Goal: Information Seeking & Learning: Learn about a topic

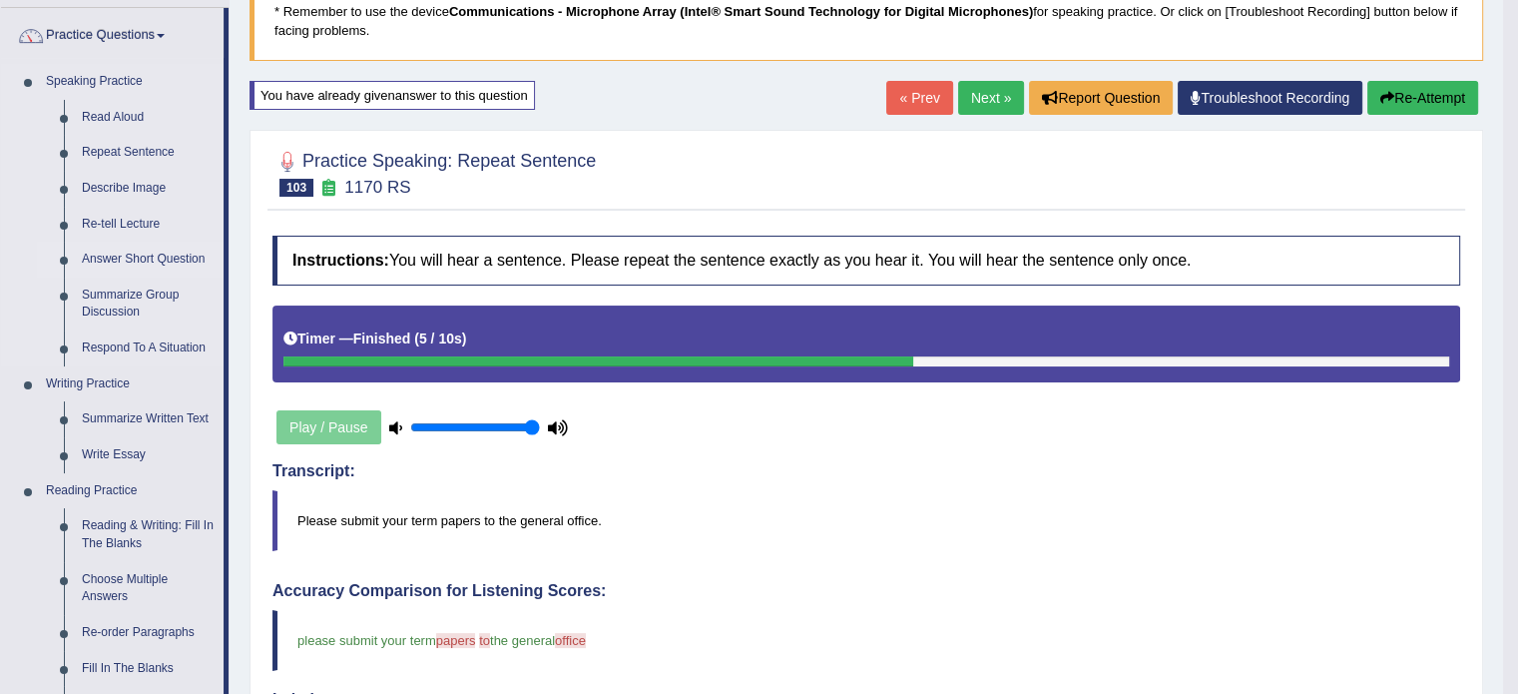
scroll to position [148, 0]
click at [145, 181] on link "Describe Image" at bounding box center [148, 189] width 151 height 36
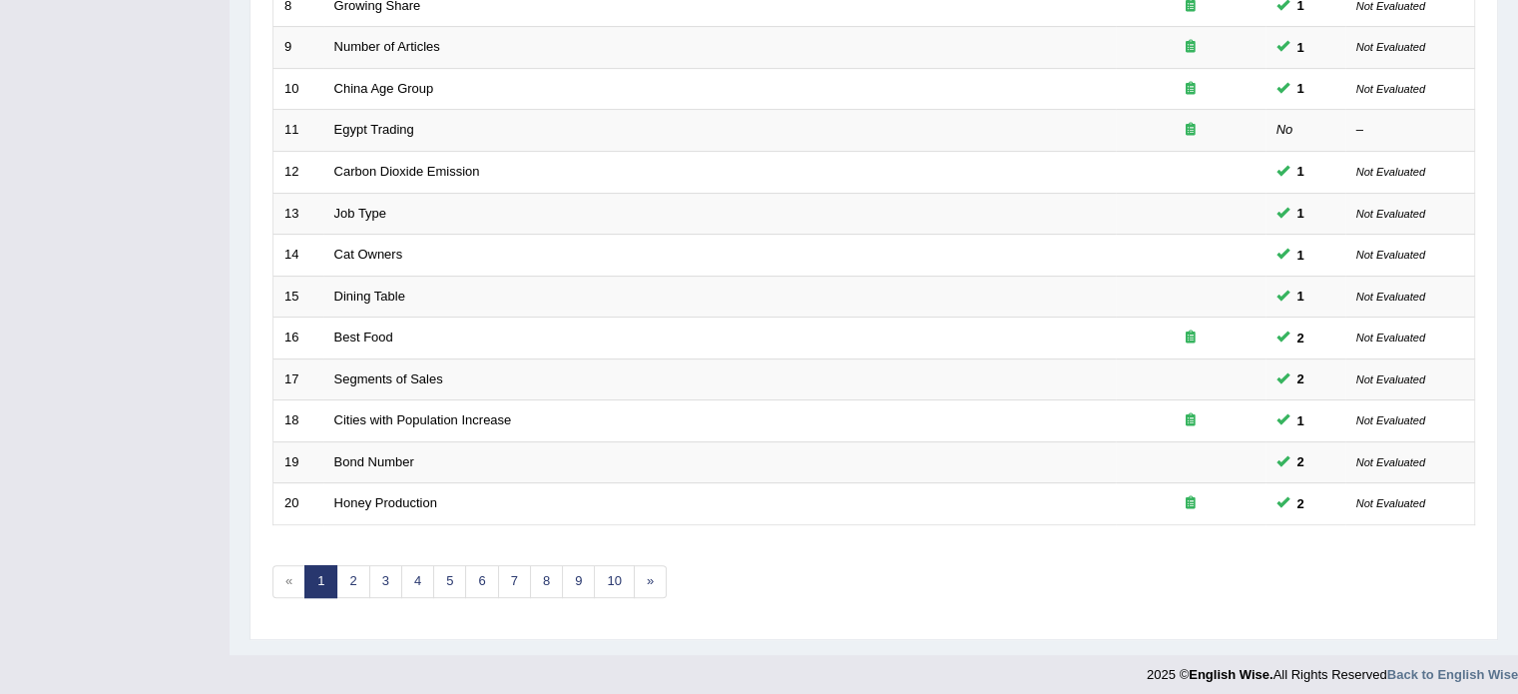
scroll to position [622, 0]
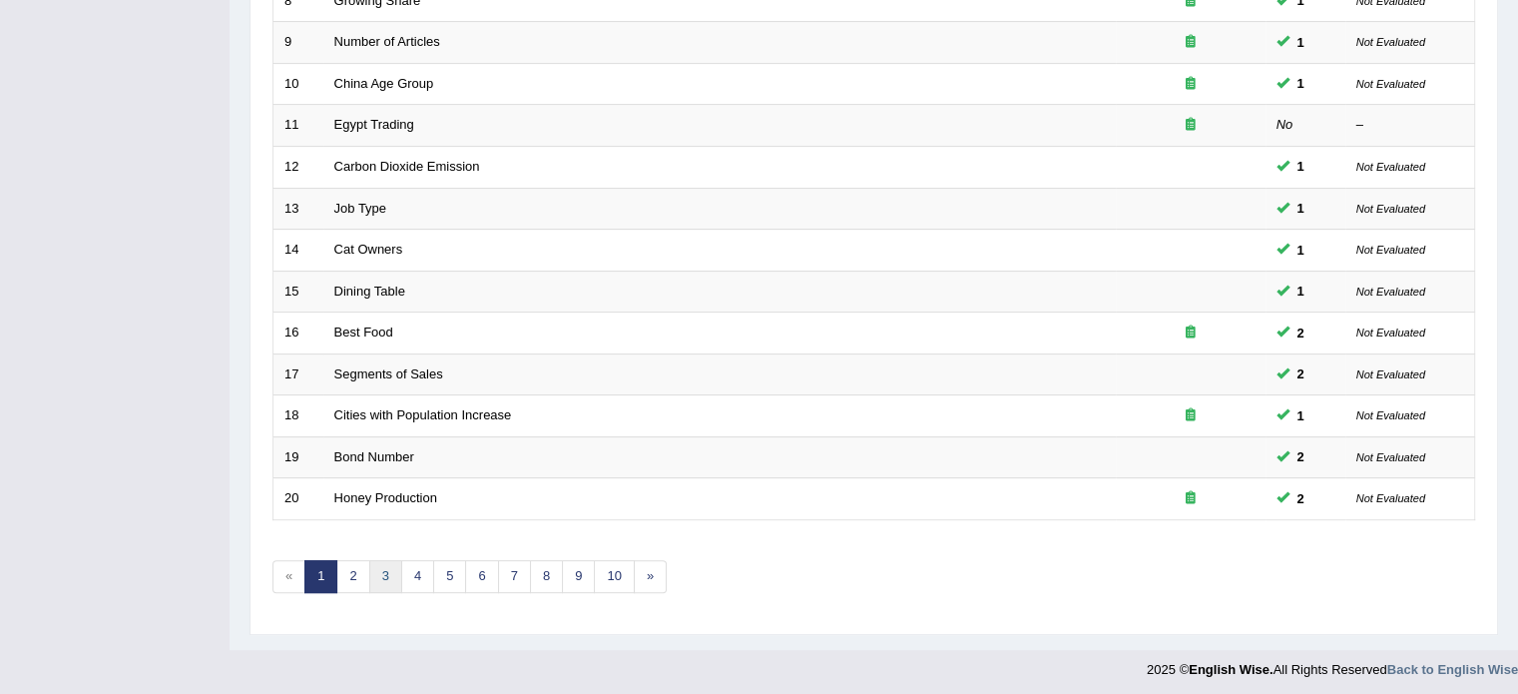
click at [382, 572] on link "3" at bounding box center [385, 576] width 33 height 33
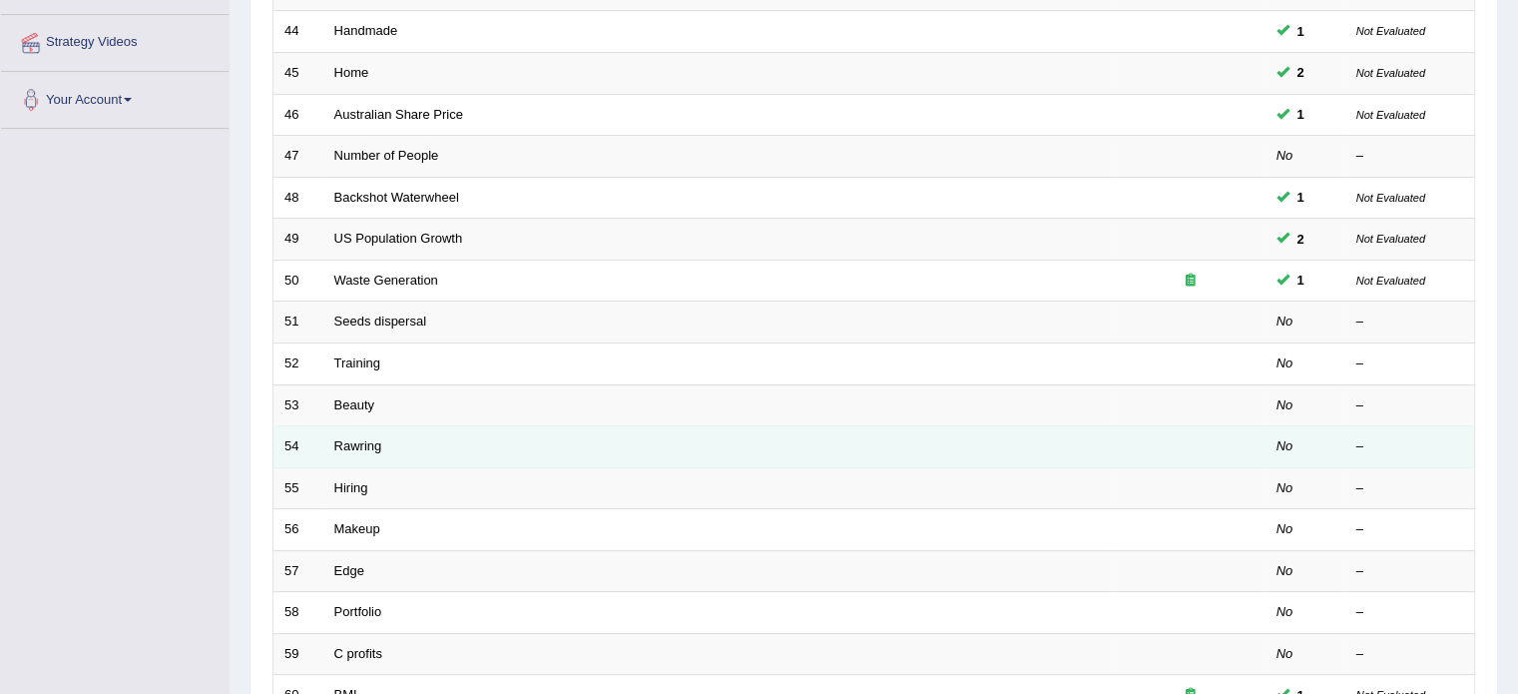
scroll to position [393, 0]
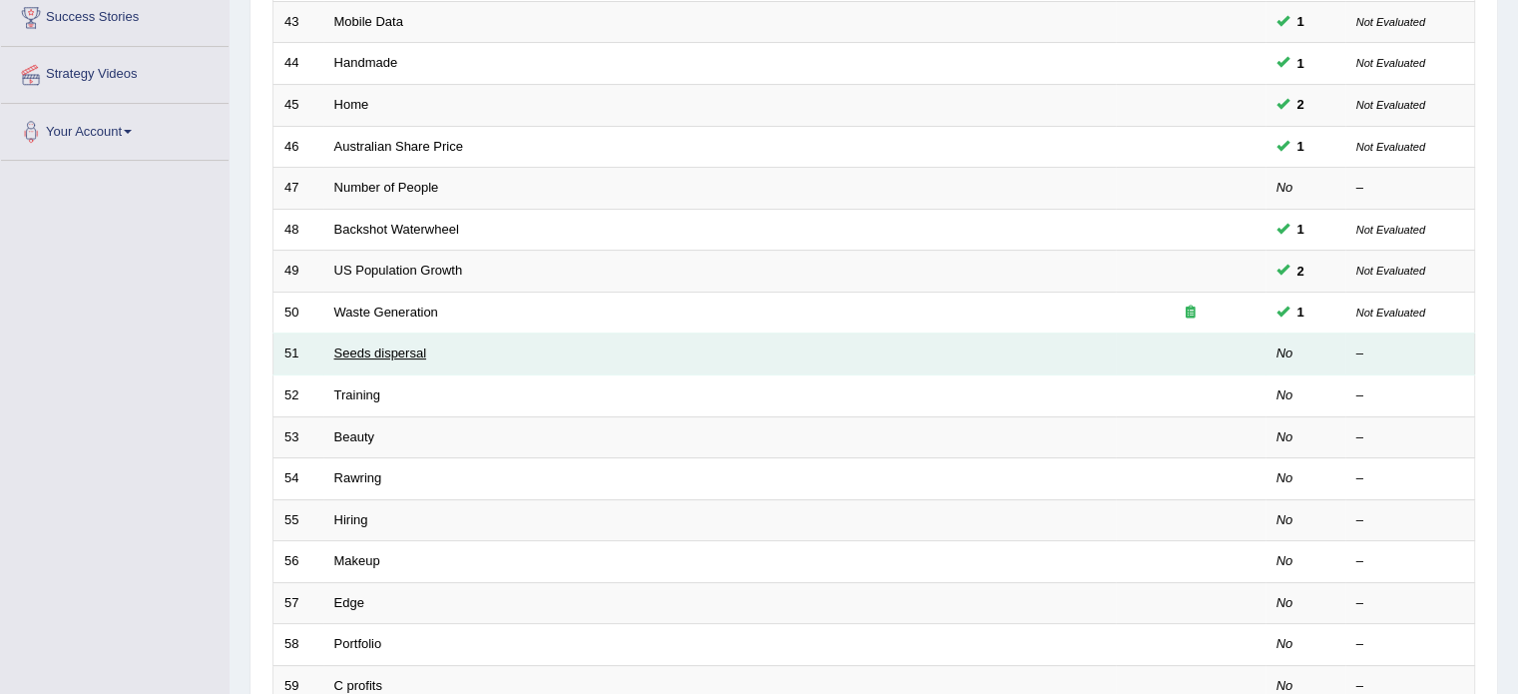
click at [392, 353] on link "Seeds dispersal" at bounding box center [380, 352] width 93 height 15
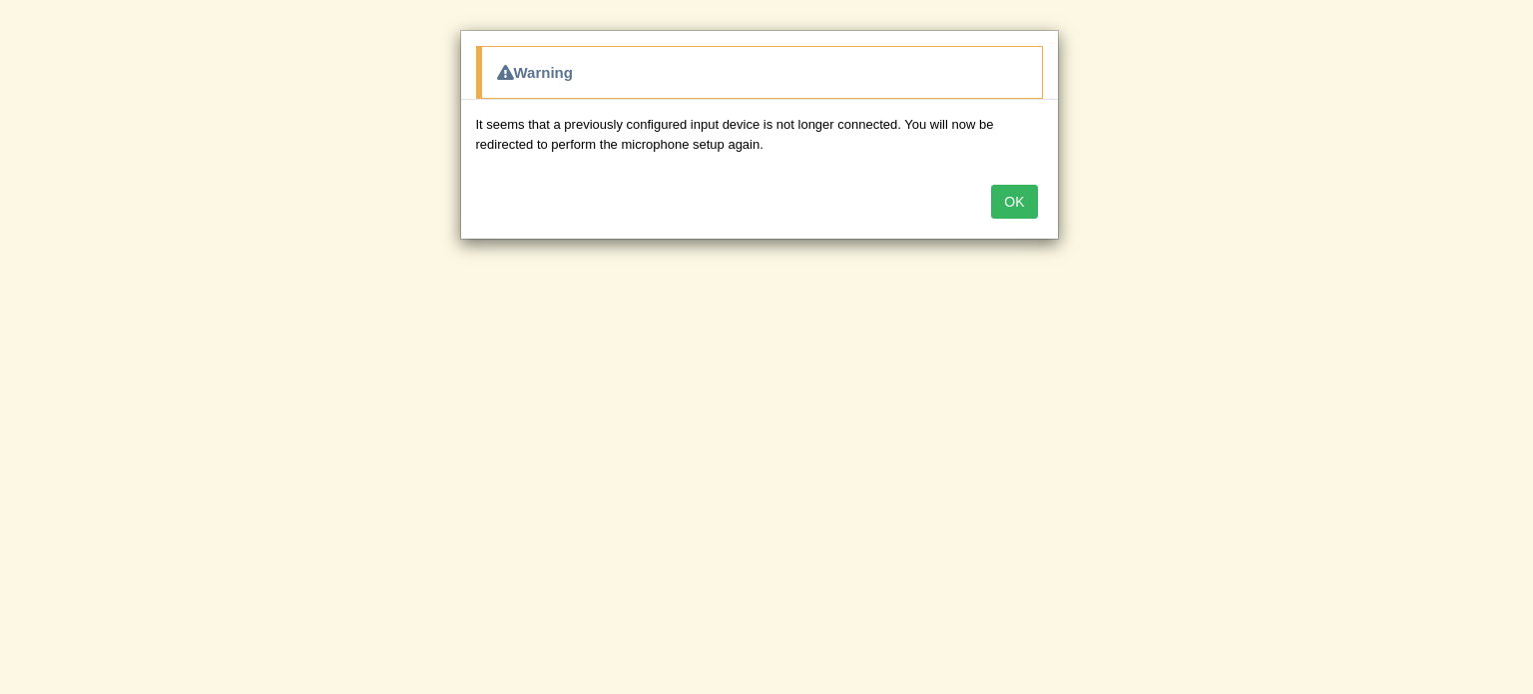
click at [1018, 207] on button "OK" at bounding box center [1014, 202] width 46 height 34
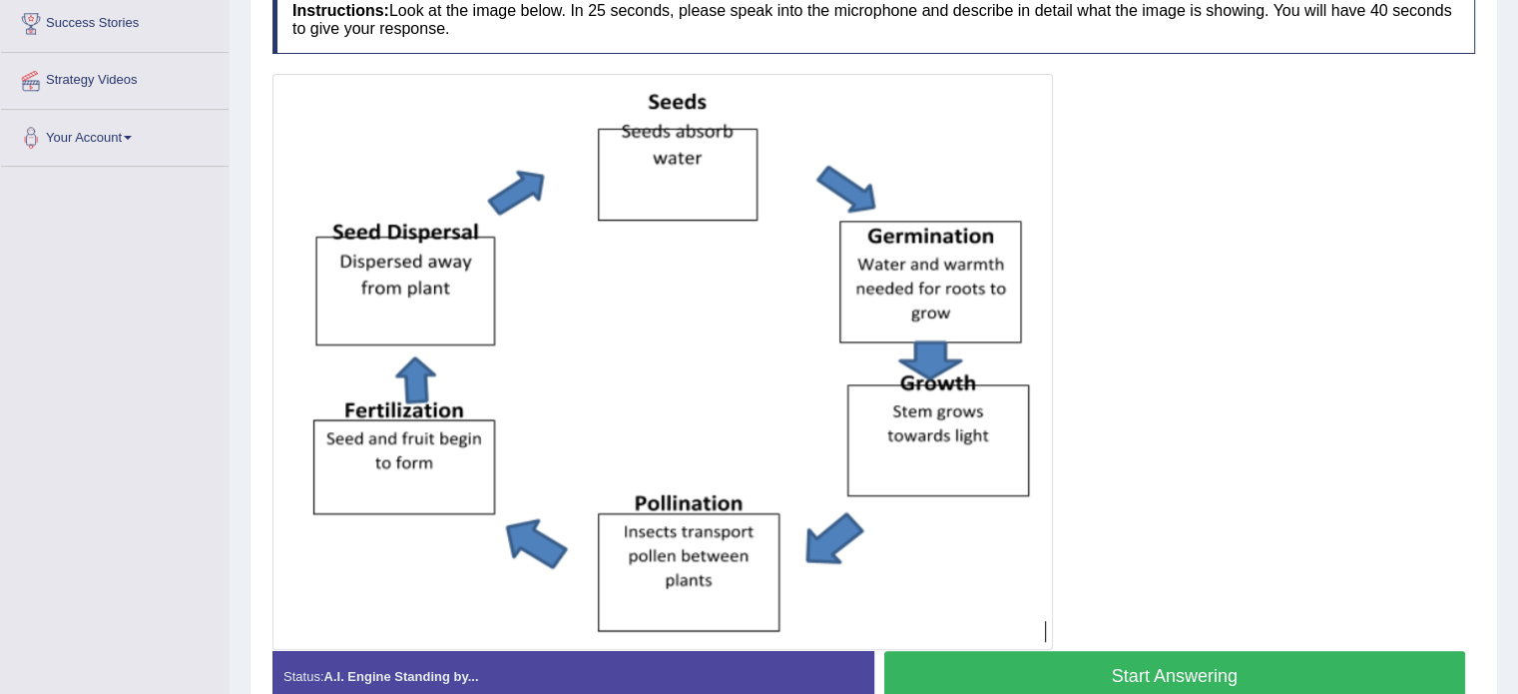
scroll to position [399, 0]
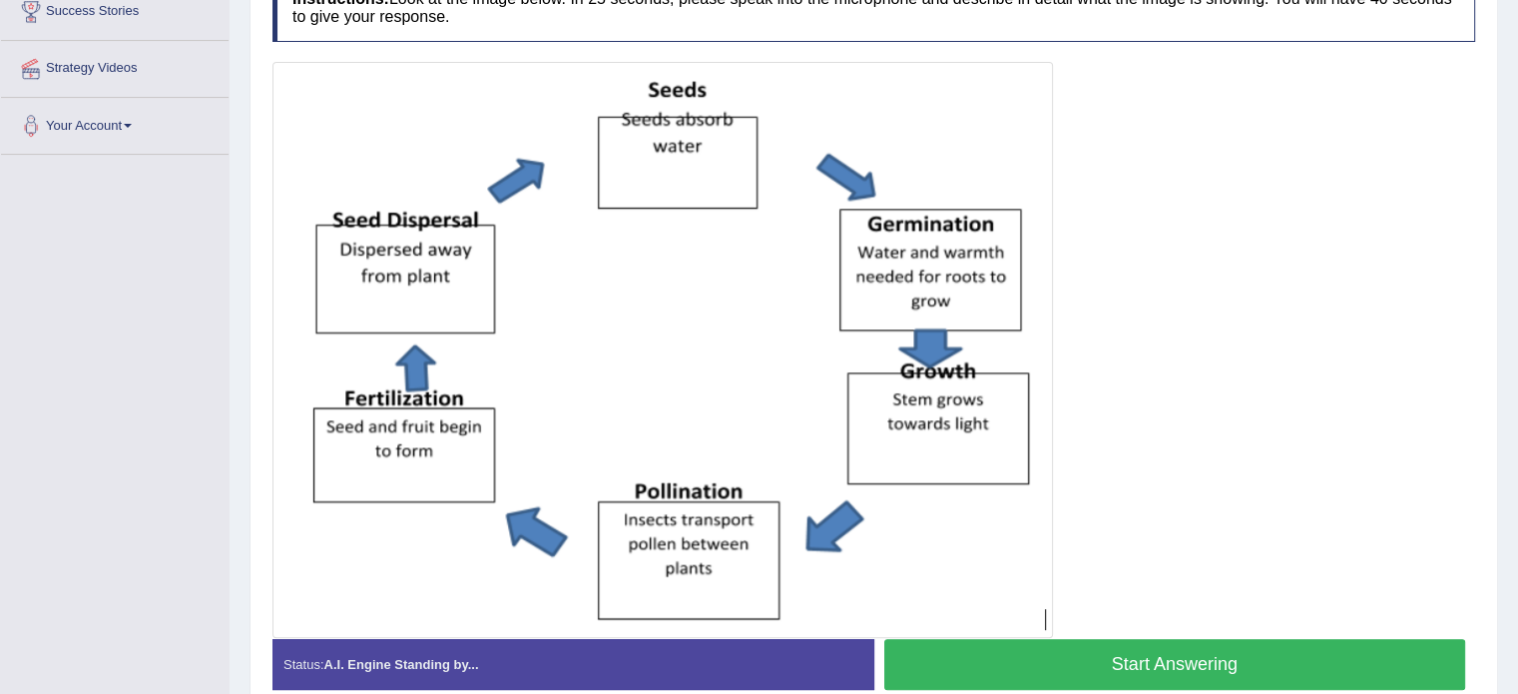
click at [1211, 662] on button "Start Answering" at bounding box center [1175, 664] width 582 height 51
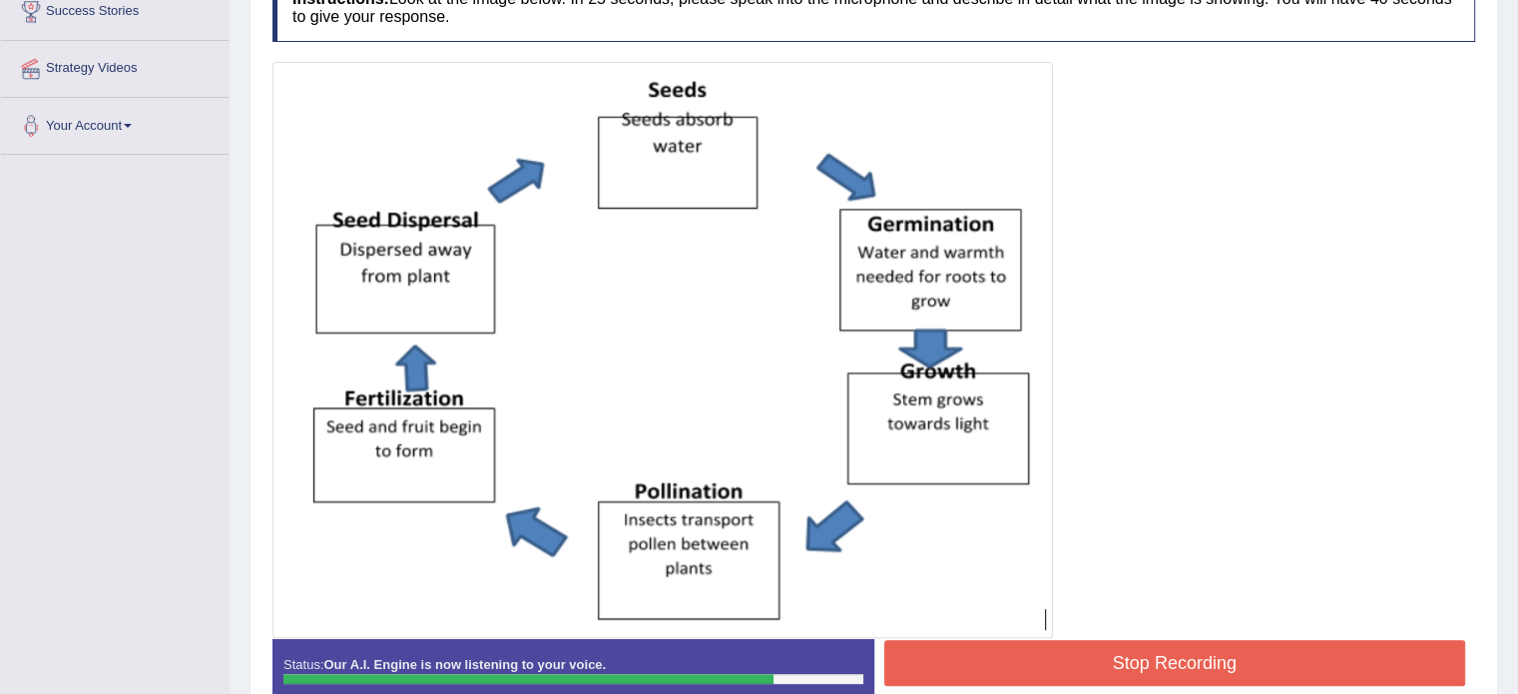
click at [1211, 662] on button "Stop Recording" at bounding box center [1175, 663] width 582 height 46
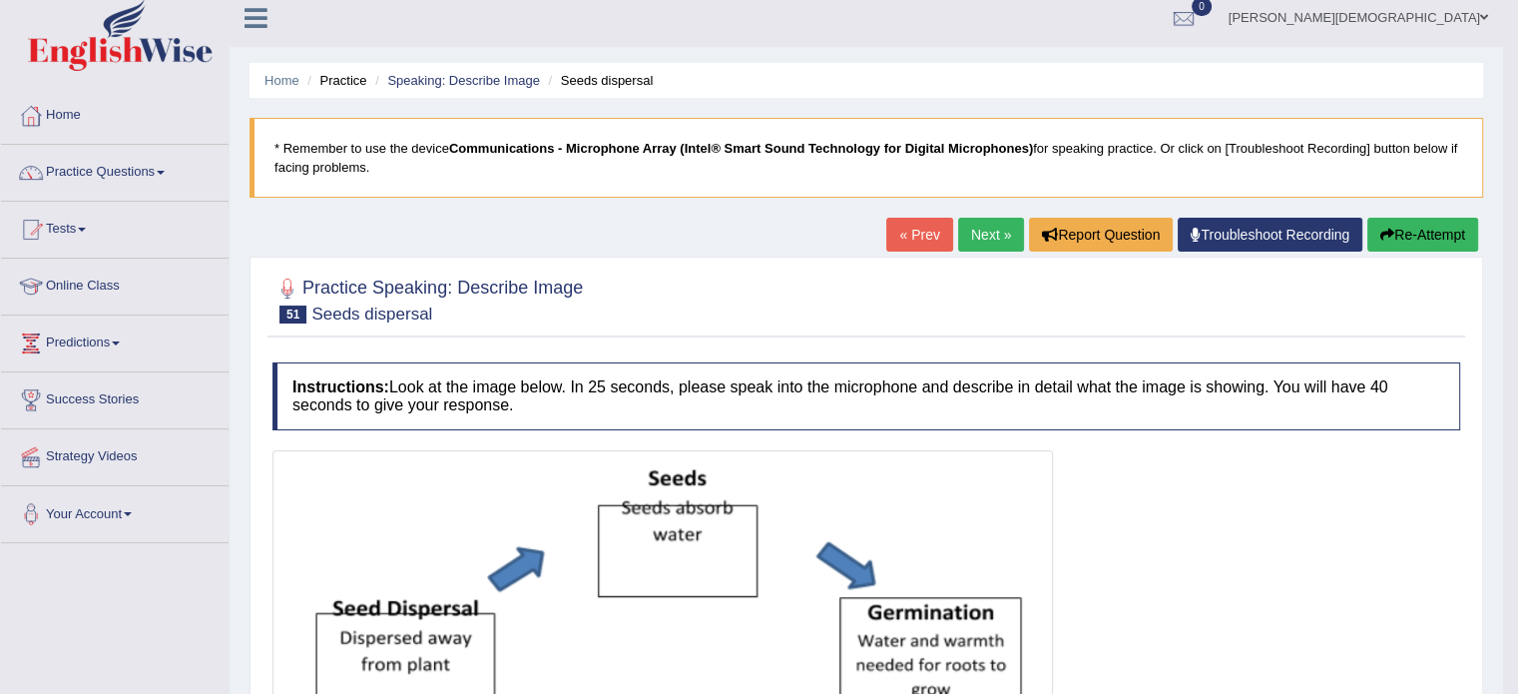
scroll to position [0, 0]
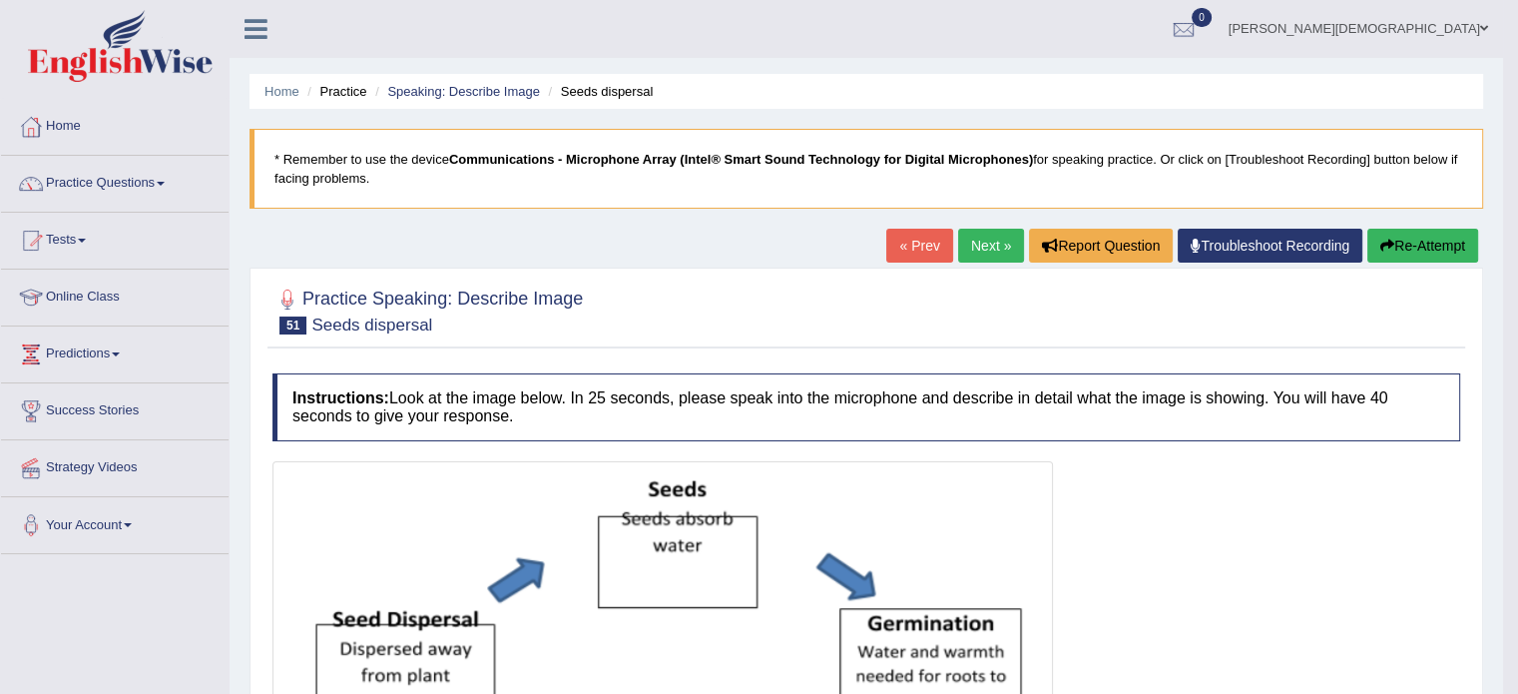
click at [170, 180] on link "Practice Questions" at bounding box center [115, 181] width 228 height 50
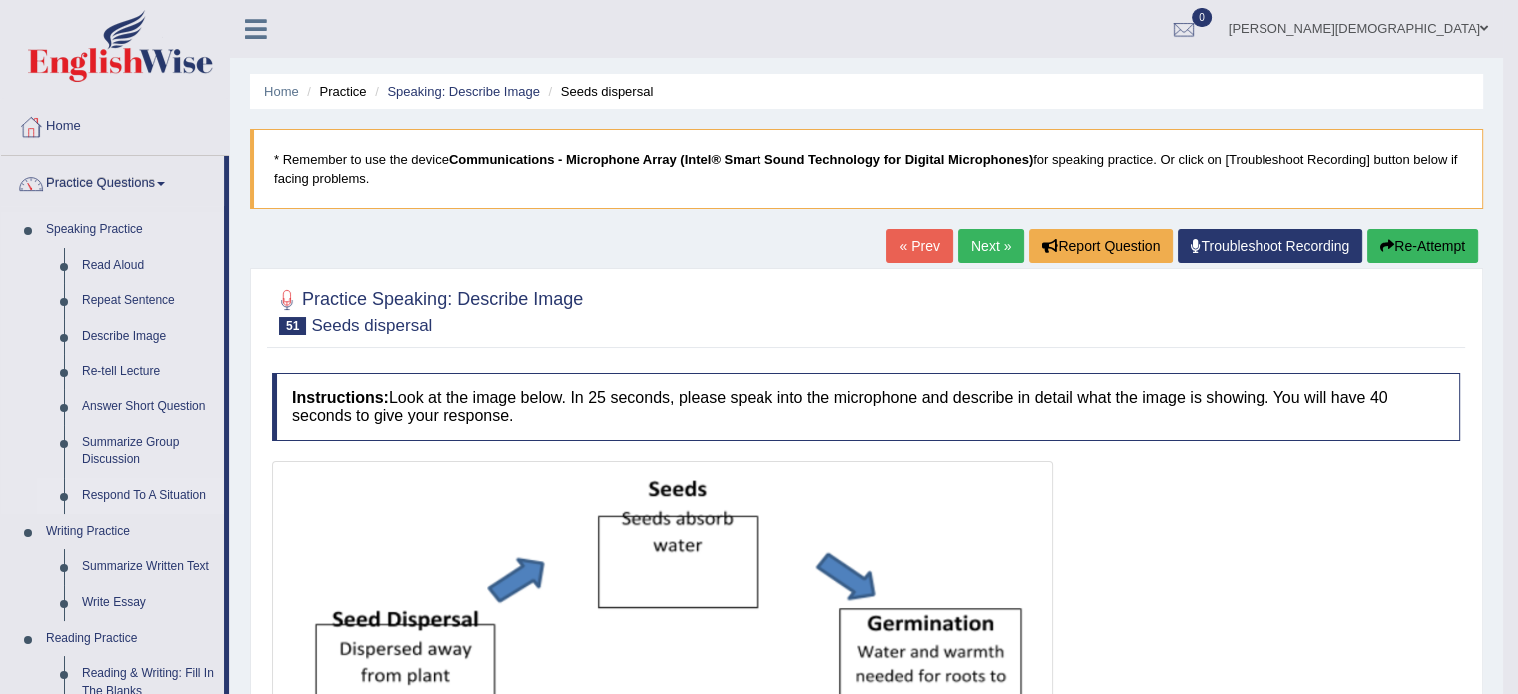
click at [154, 496] on link "Respond To A Situation" at bounding box center [148, 496] width 151 height 36
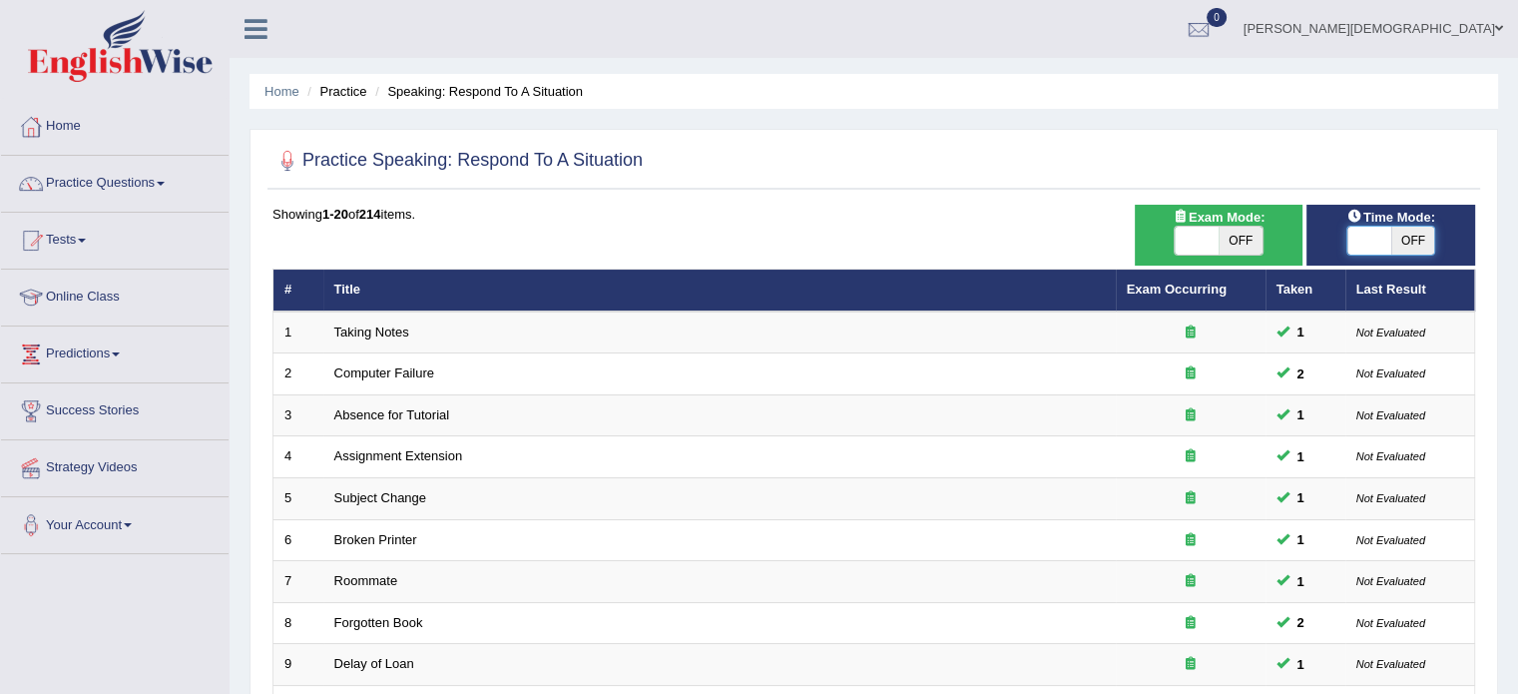
click at [1350, 244] on span at bounding box center [1369, 241] width 44 height 28
checkbox input "true"
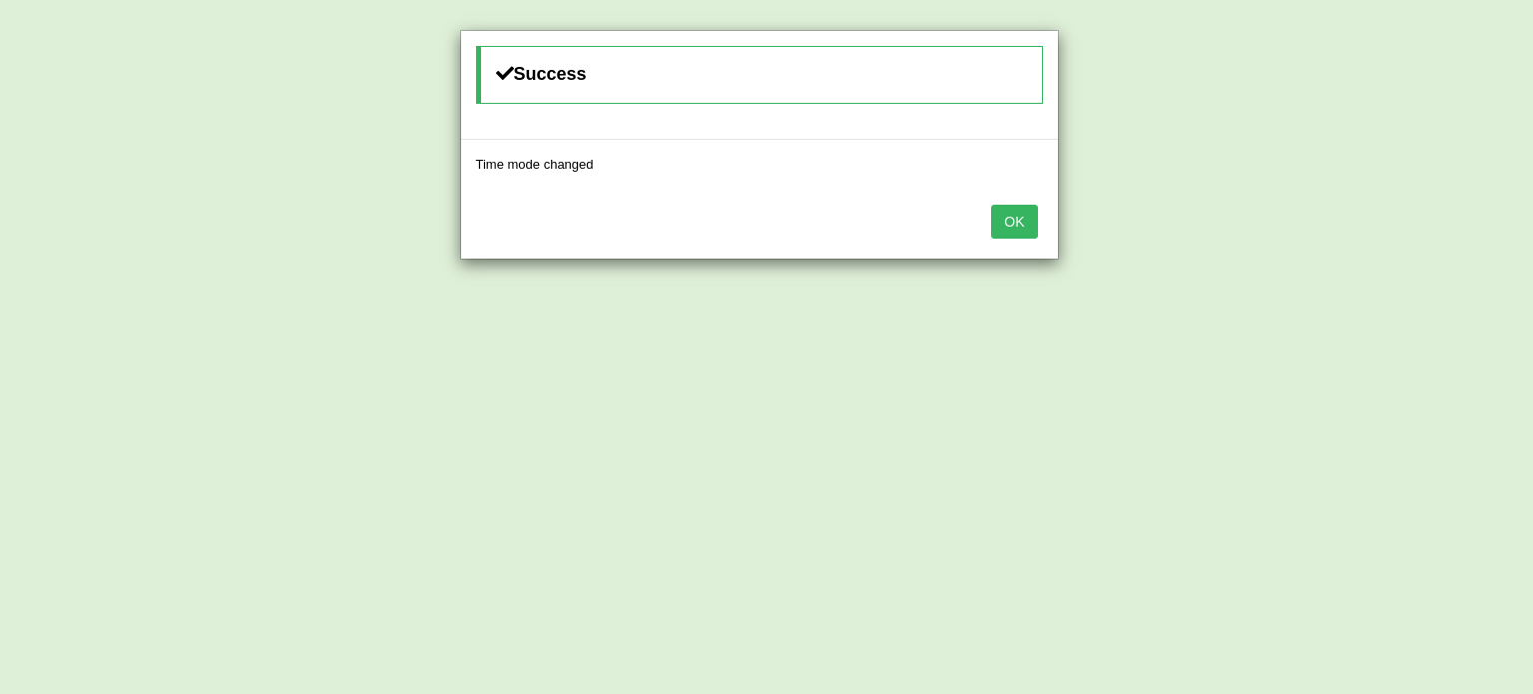
click at [1022, 238] on div "OK" at bounding box center [759, 224] width 597 height 70
click at [1025, 224] on button "OK" at bounding box center [1014, 222] width 46 height 34
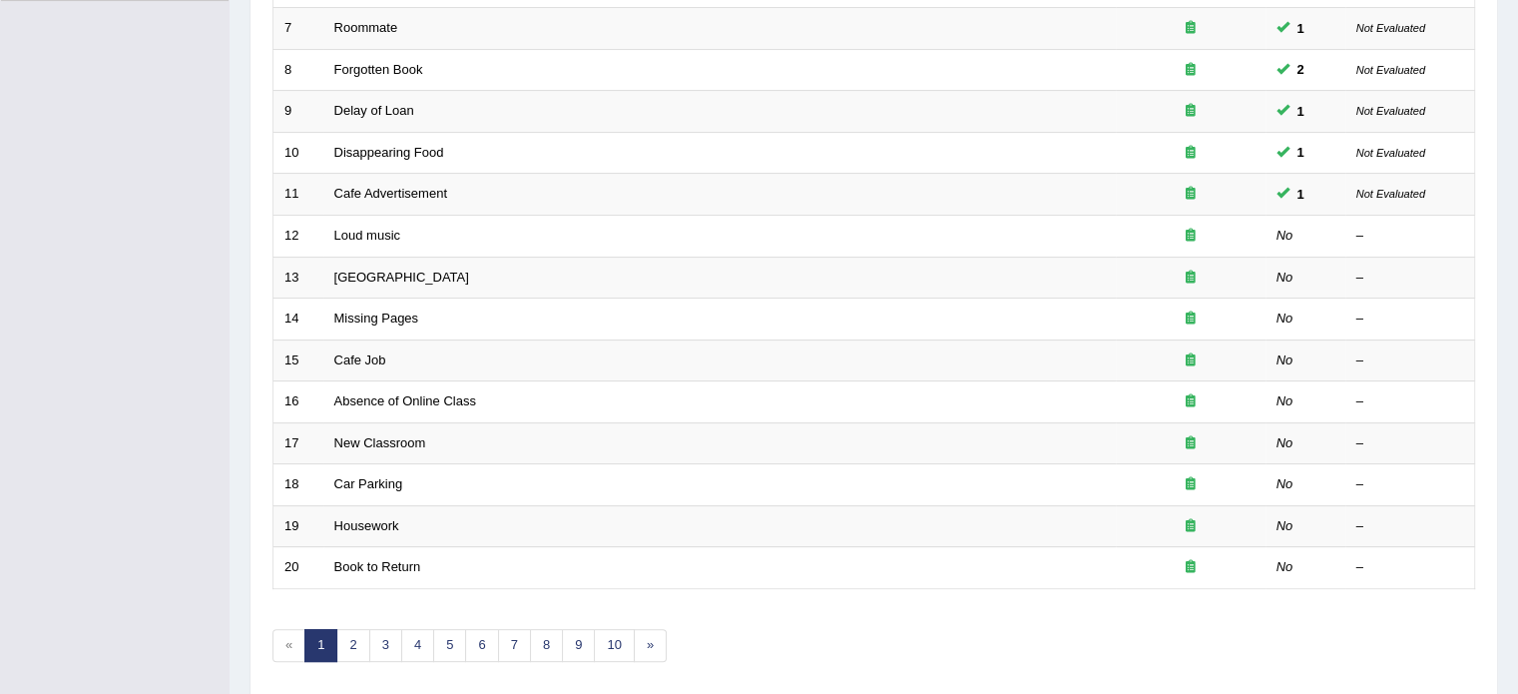
scroll to position [554, 0]
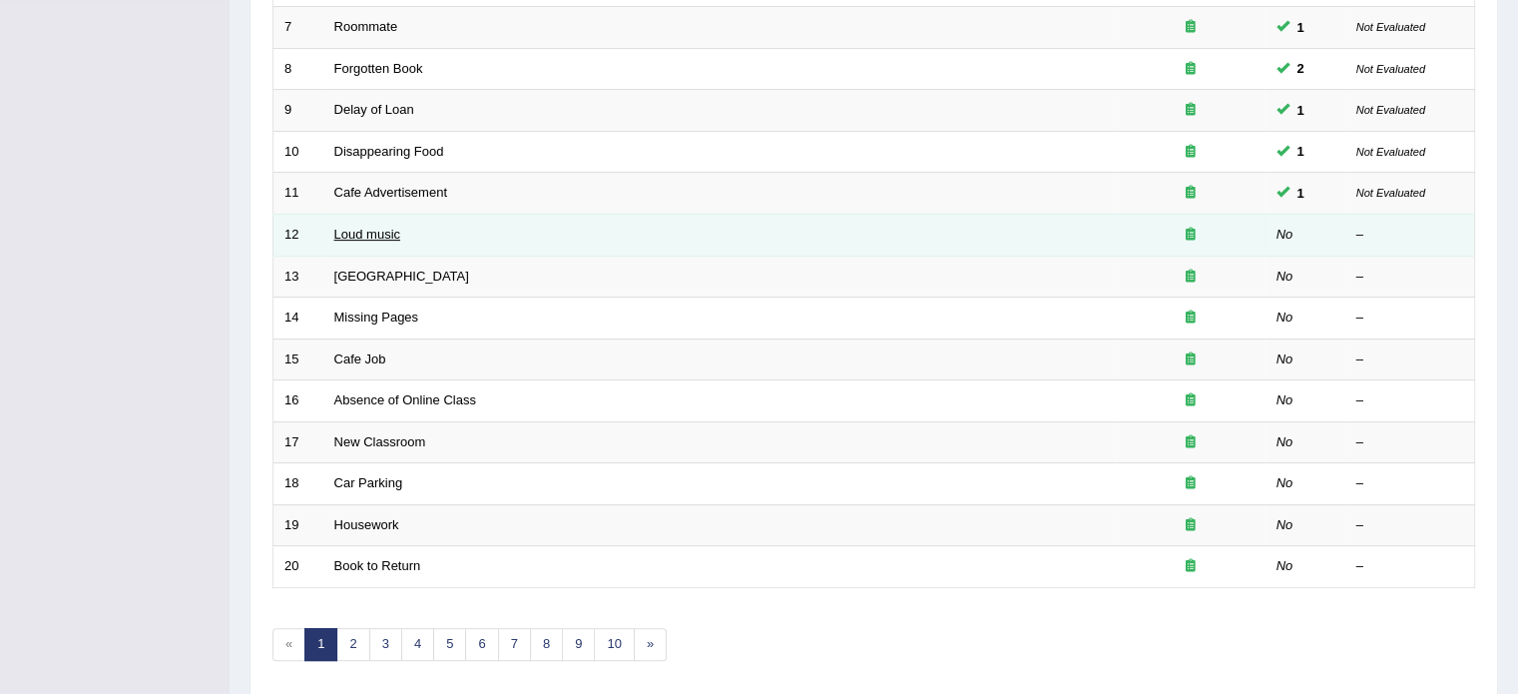
click at [387, 227] on link "Loud music" at bounding box center [367, 234] width 66 height 15
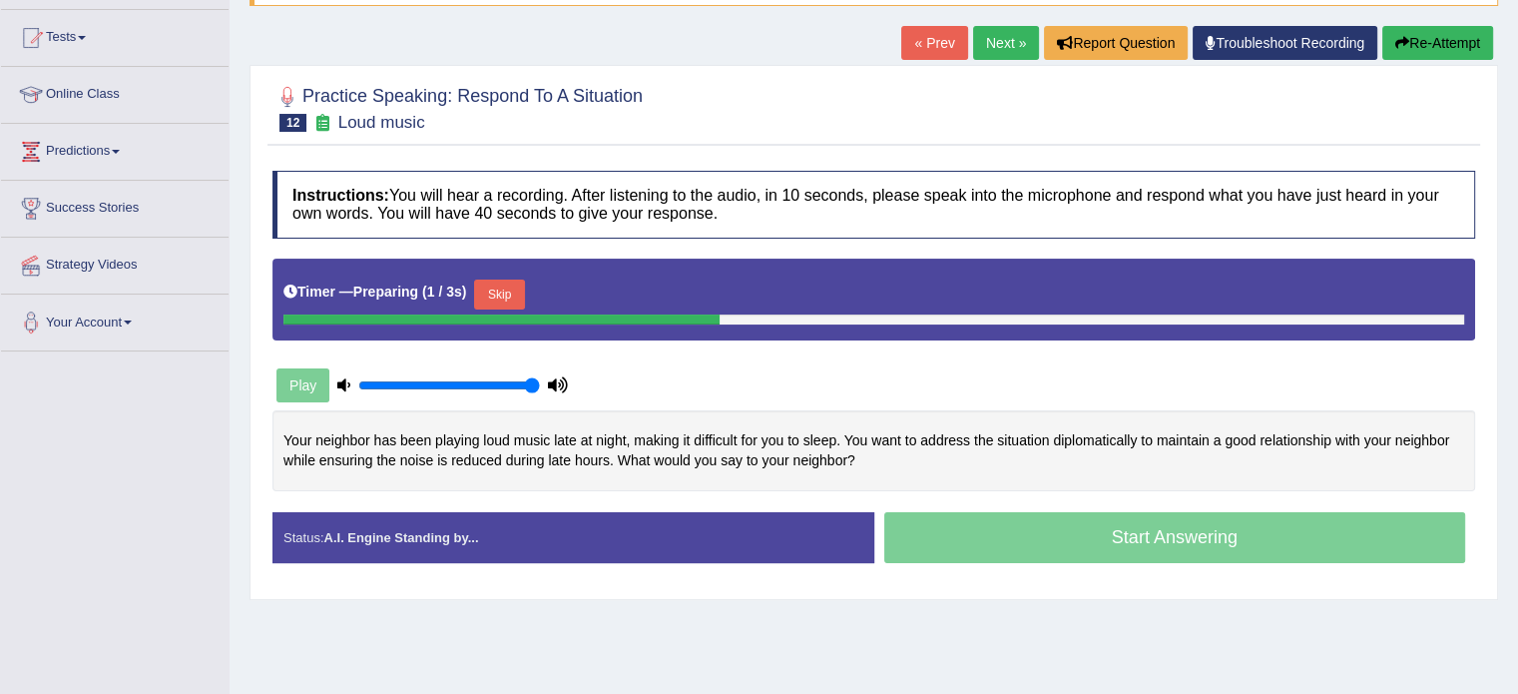
scroll to position [220, 0]
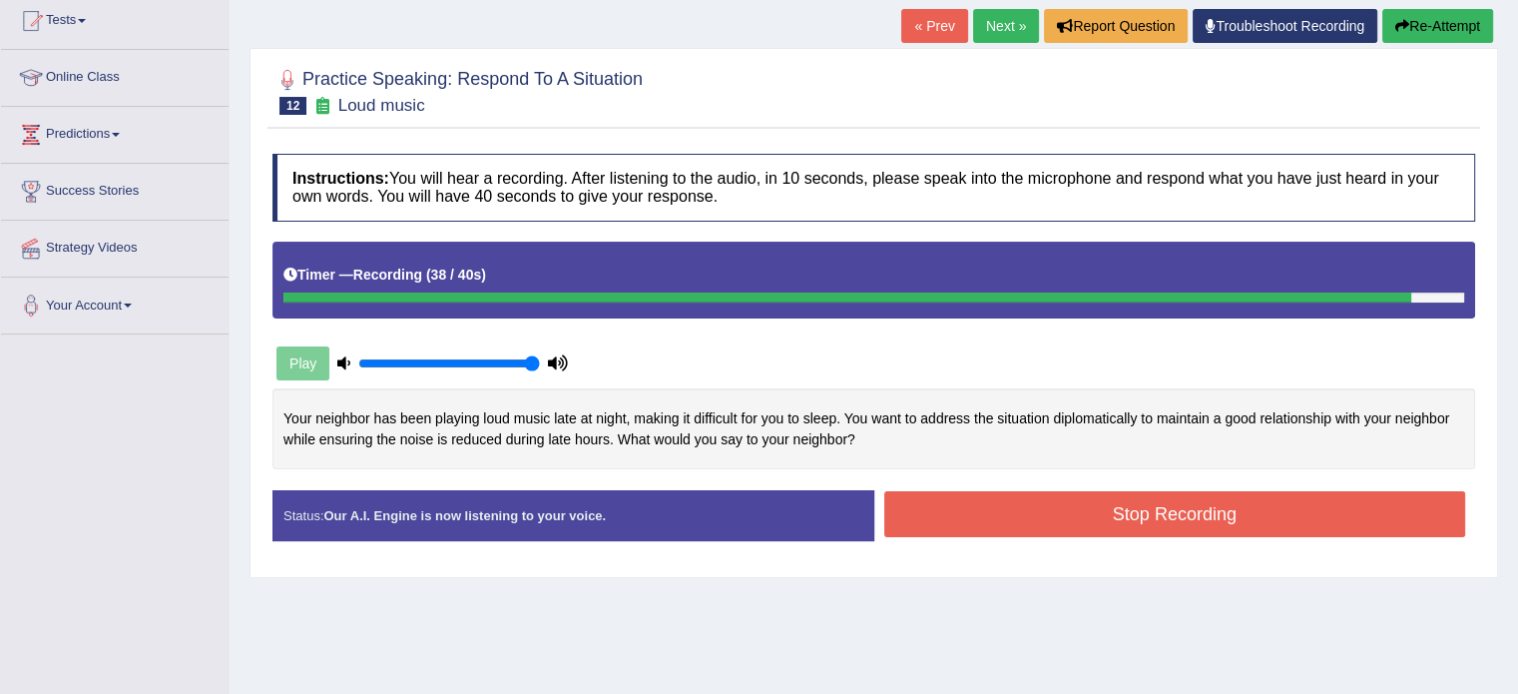
click at [1079, 502] on button "Stop Recording" at bounding box center [1175, 514] width 582 height 46
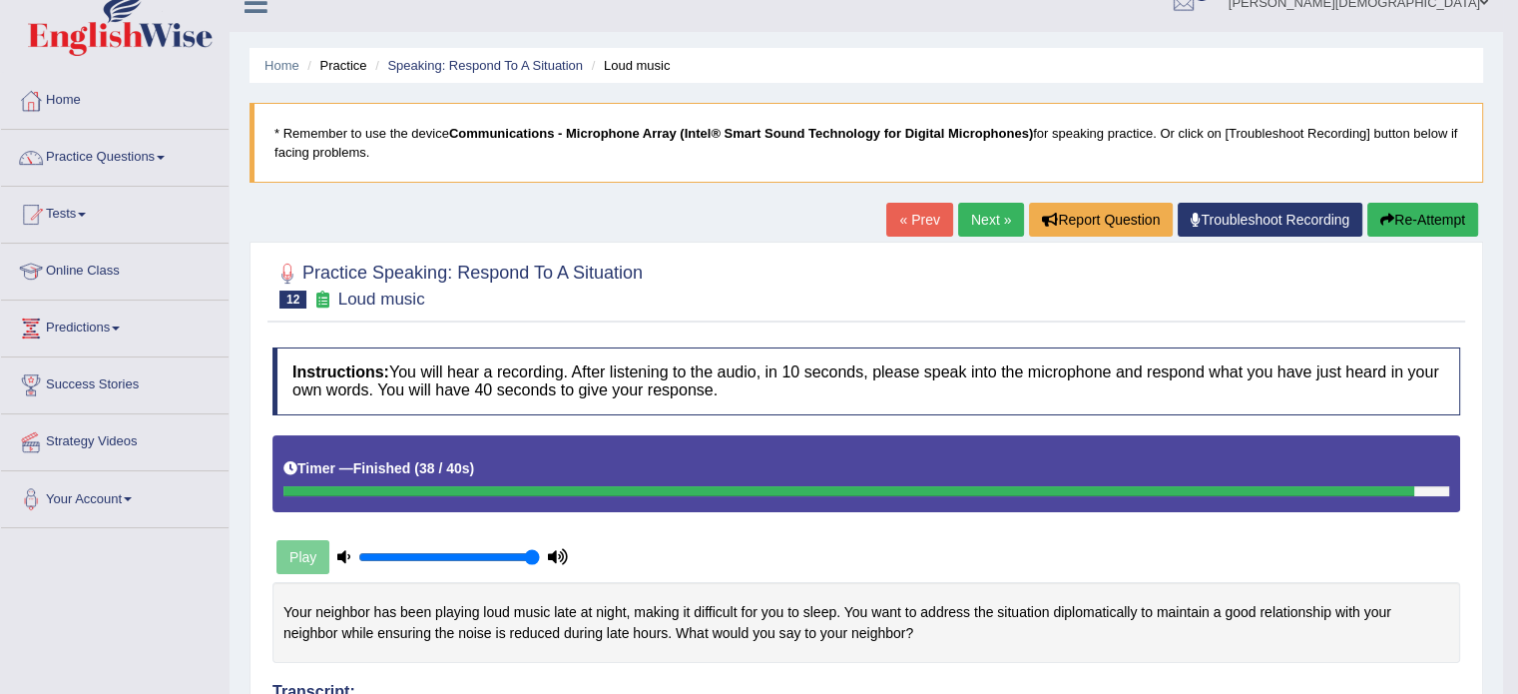
scroll to position [0, 0]
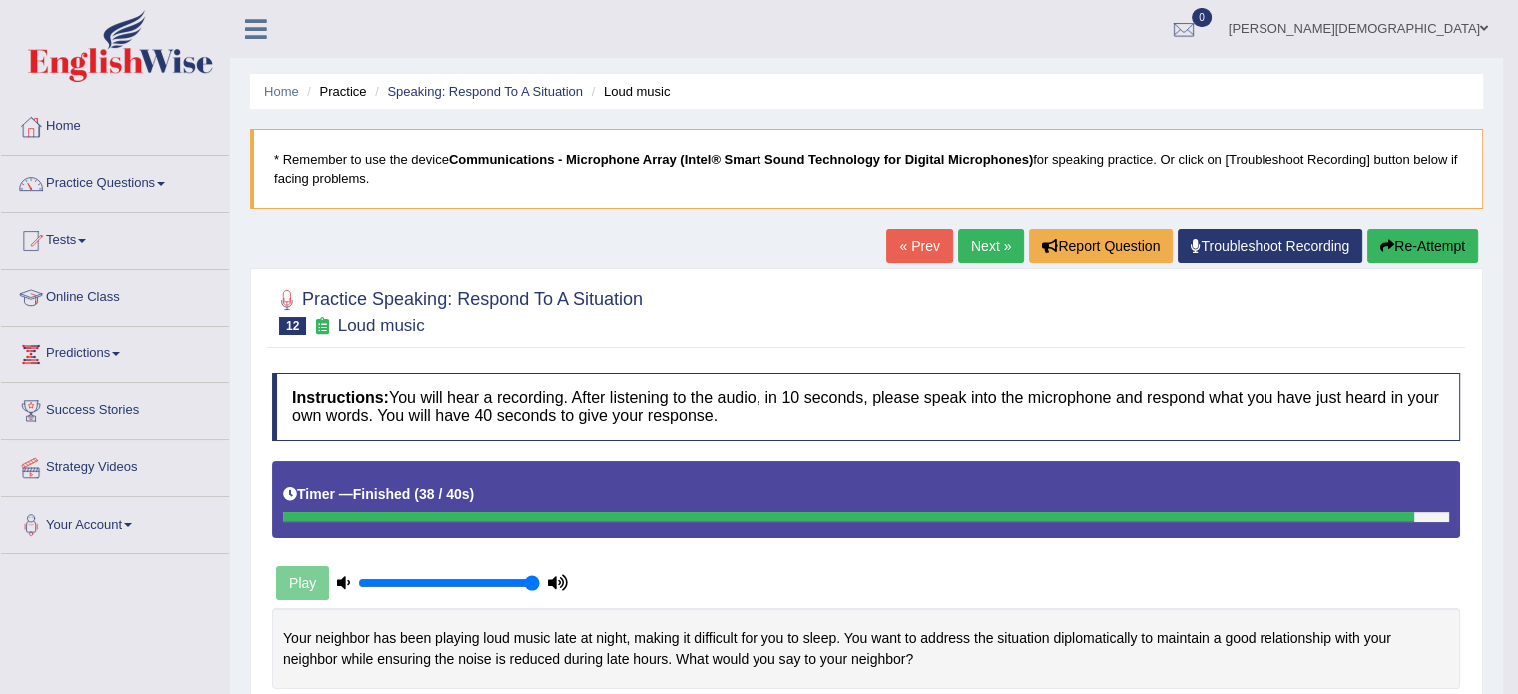
click at [981, 240] on link "Next »" at bounding box center [991, 246] width 66 height 34
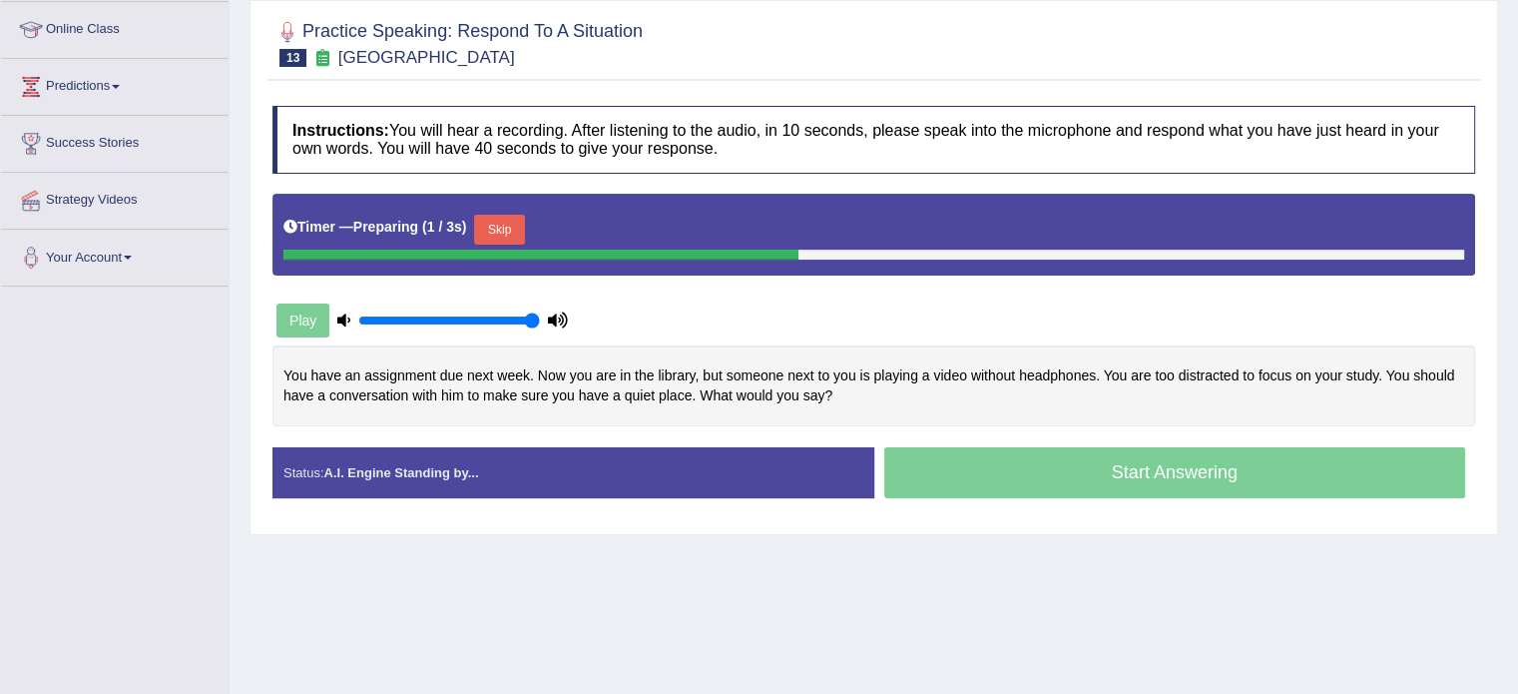
scroll to position [267, 0]
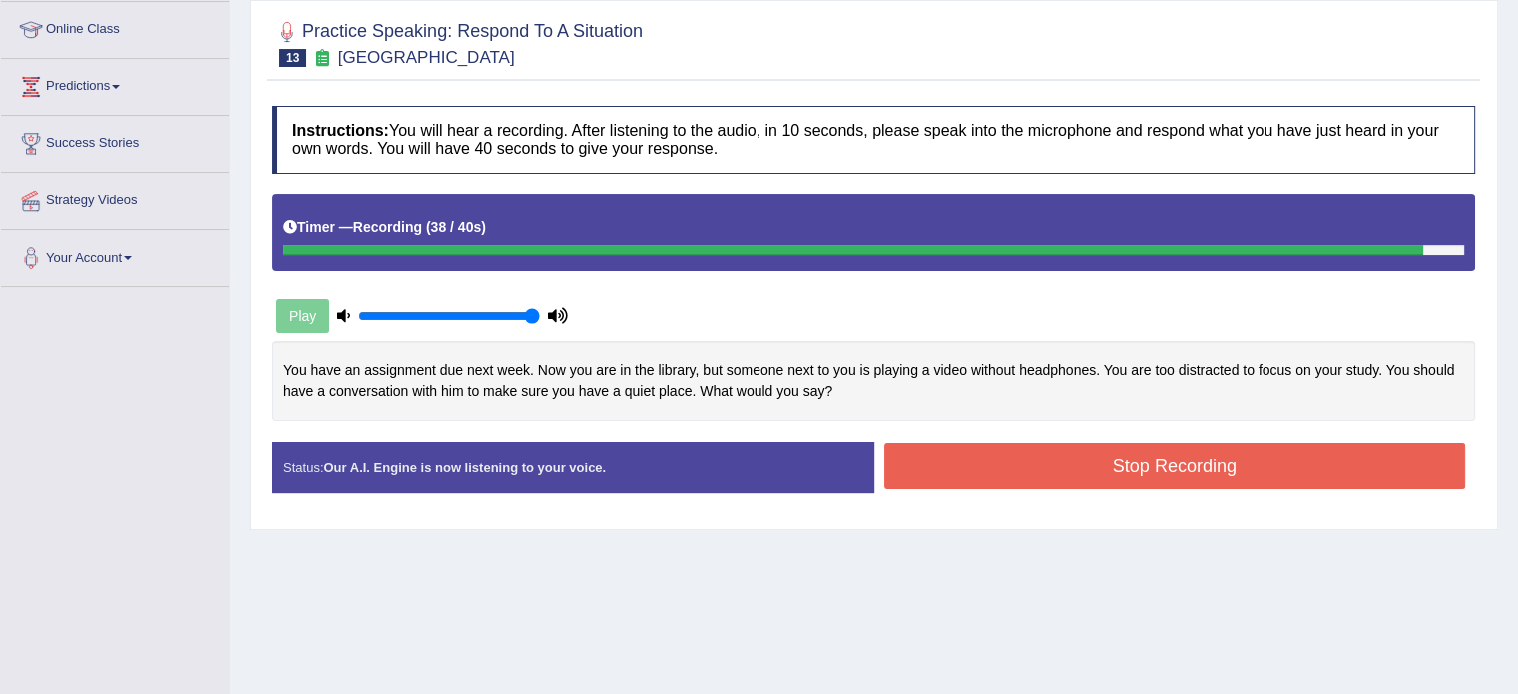
click at [1226, 466] on button "Stop Recording" at bounding box center [1175, 466] width 582 height 46
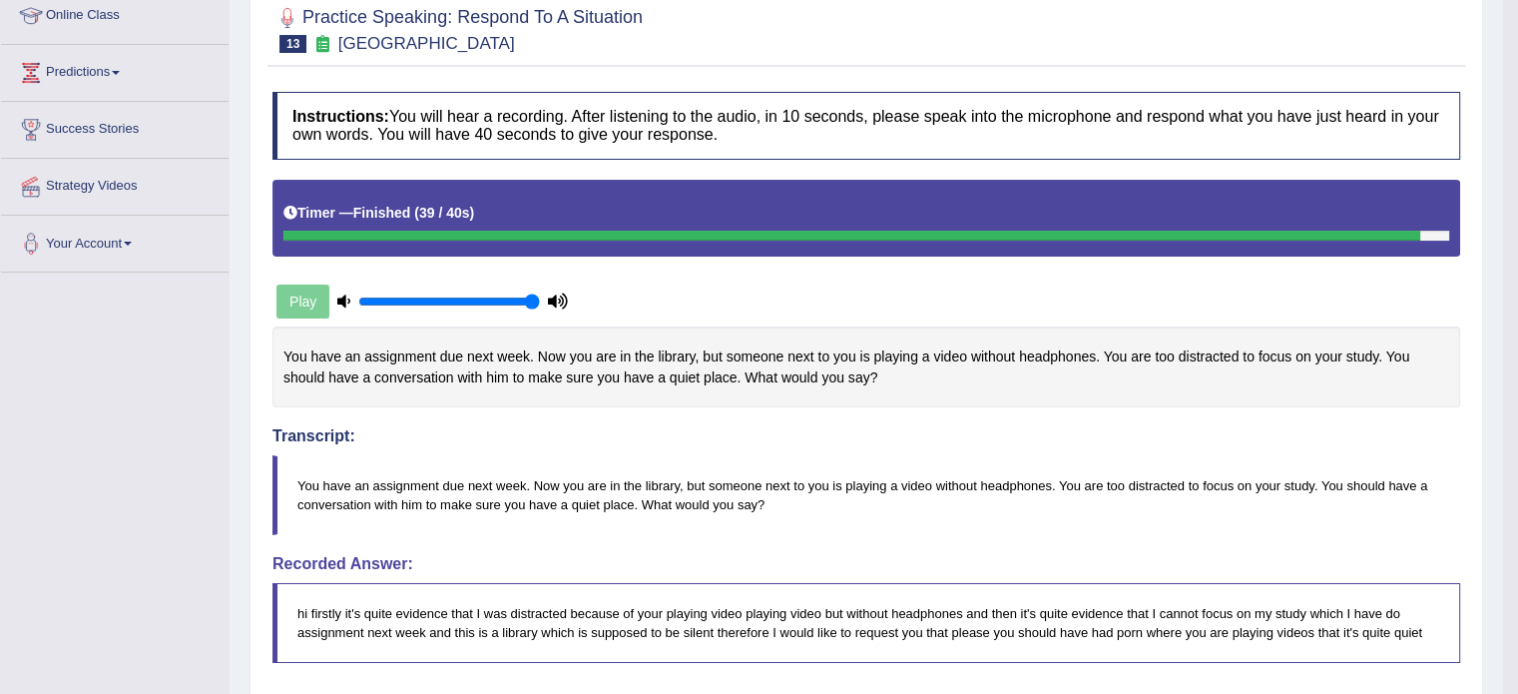
scroll to position [0, 0]
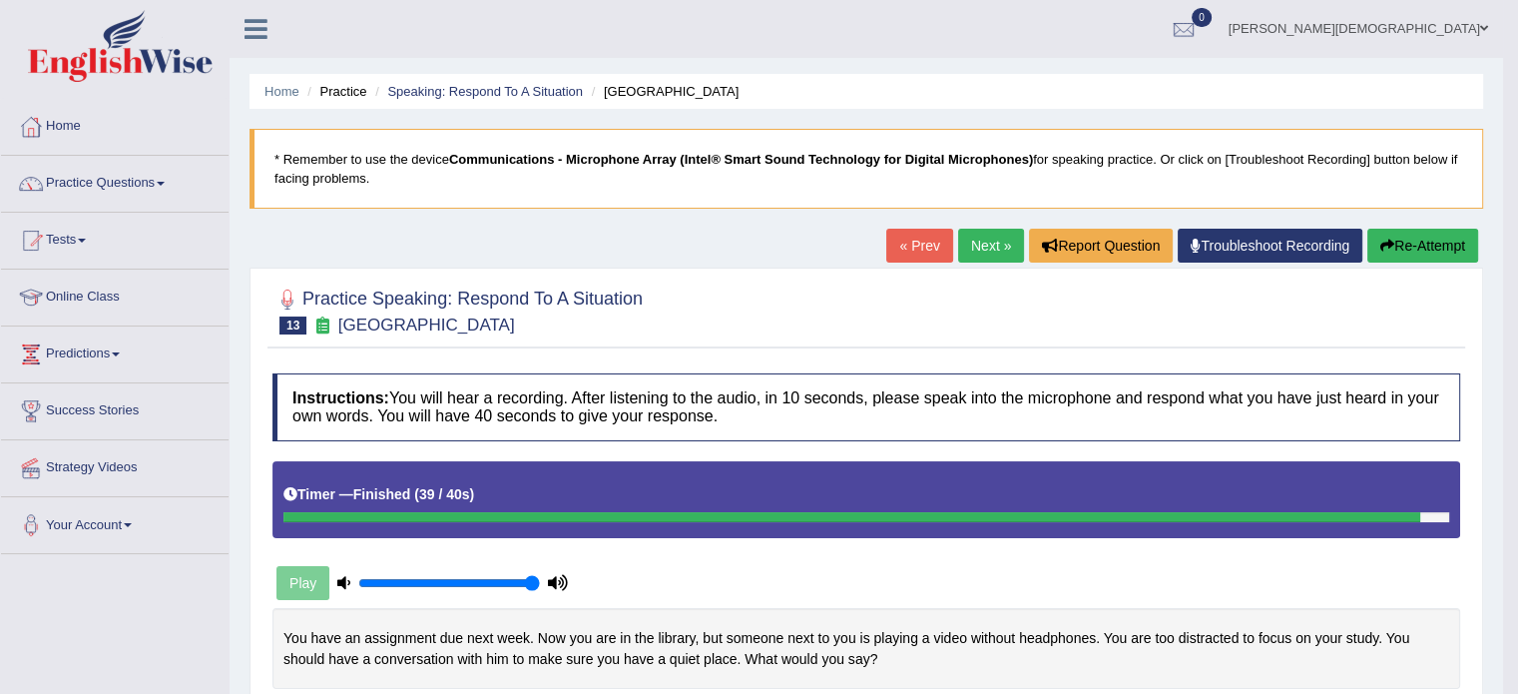
click at [165, 183] on span at bounding box center [161, 184] width 8 height 4
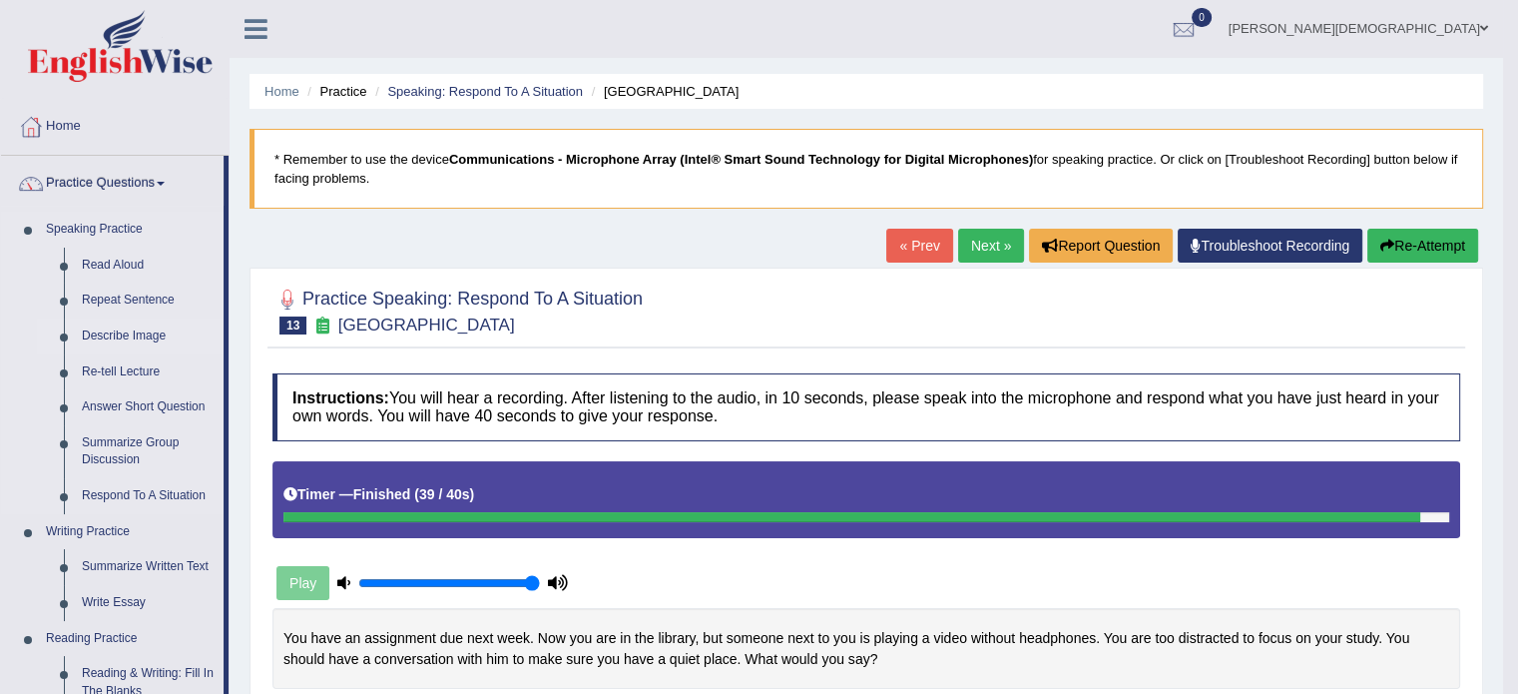
click at [144, 334] on link "Describe Image" at bounding box center [148, 336] width 151 height 36
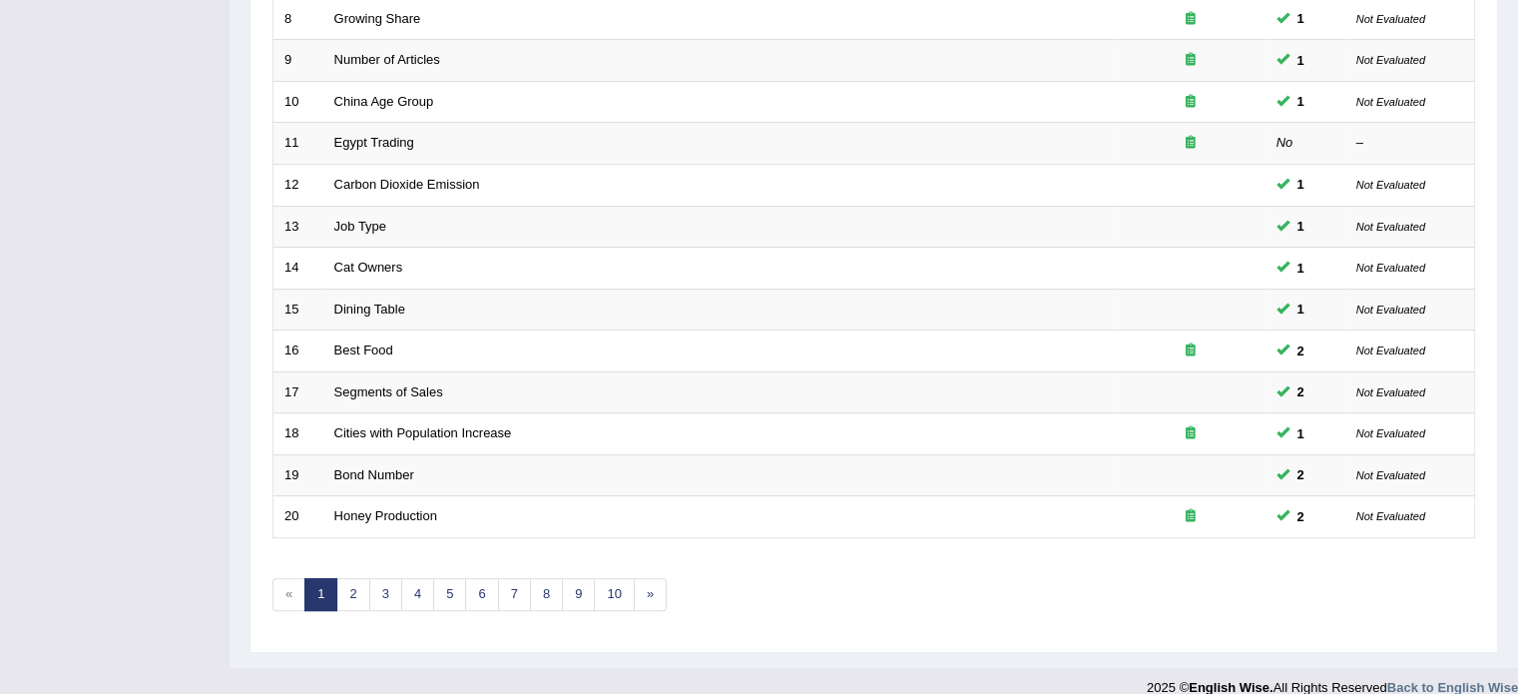
scroll to position [602, 0]
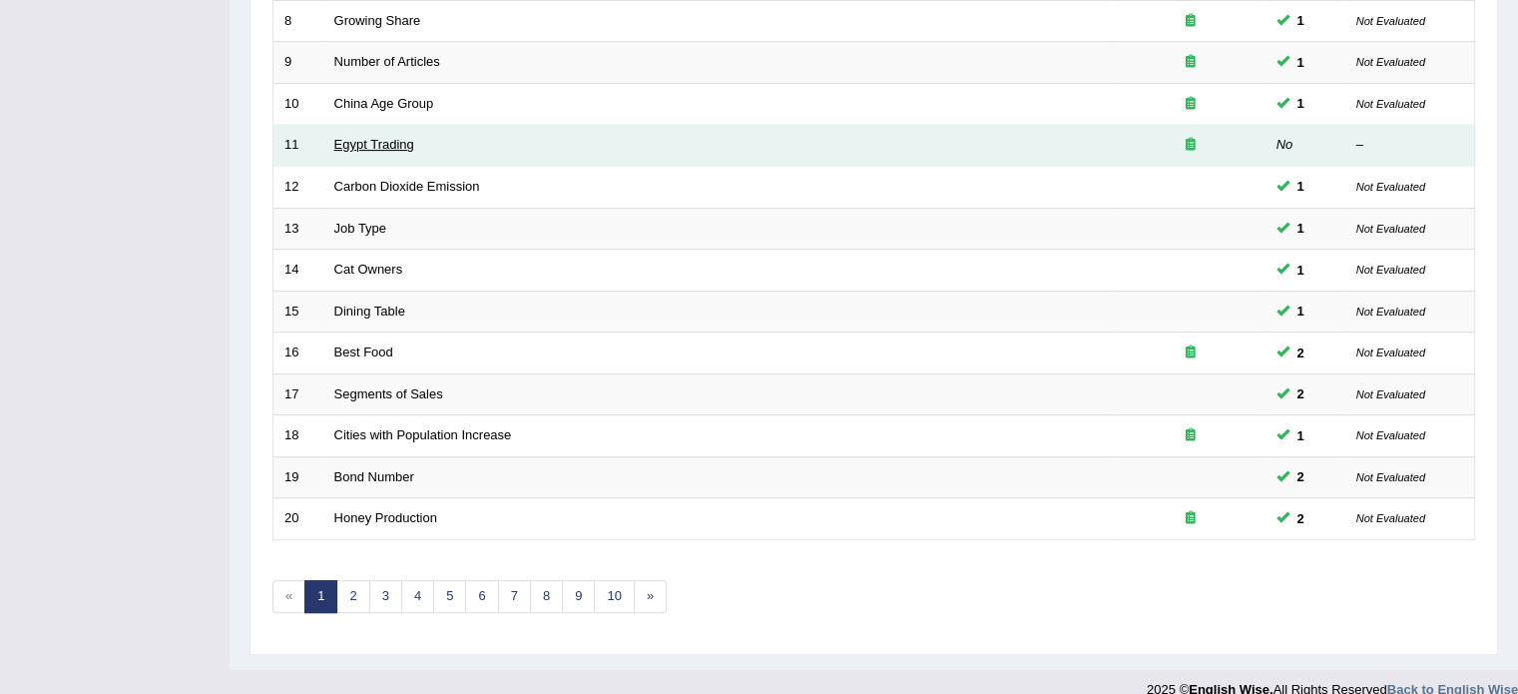
click at [403, 139] on link "Egypt Trading" at bounding box center [374, 144] width 80 height 15
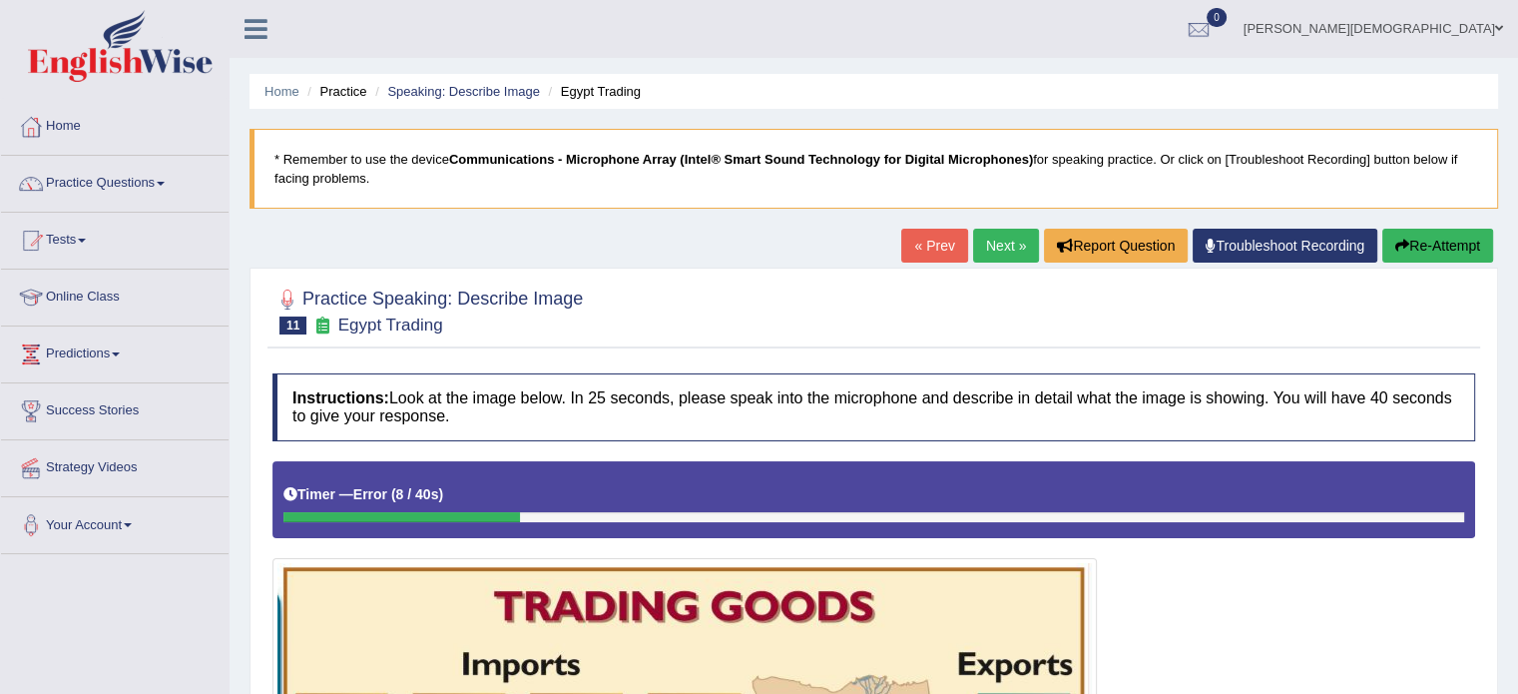
click at [1441, 243] on button "Re-Attempt" at bounding box center [1437, 246] width 111 height 34
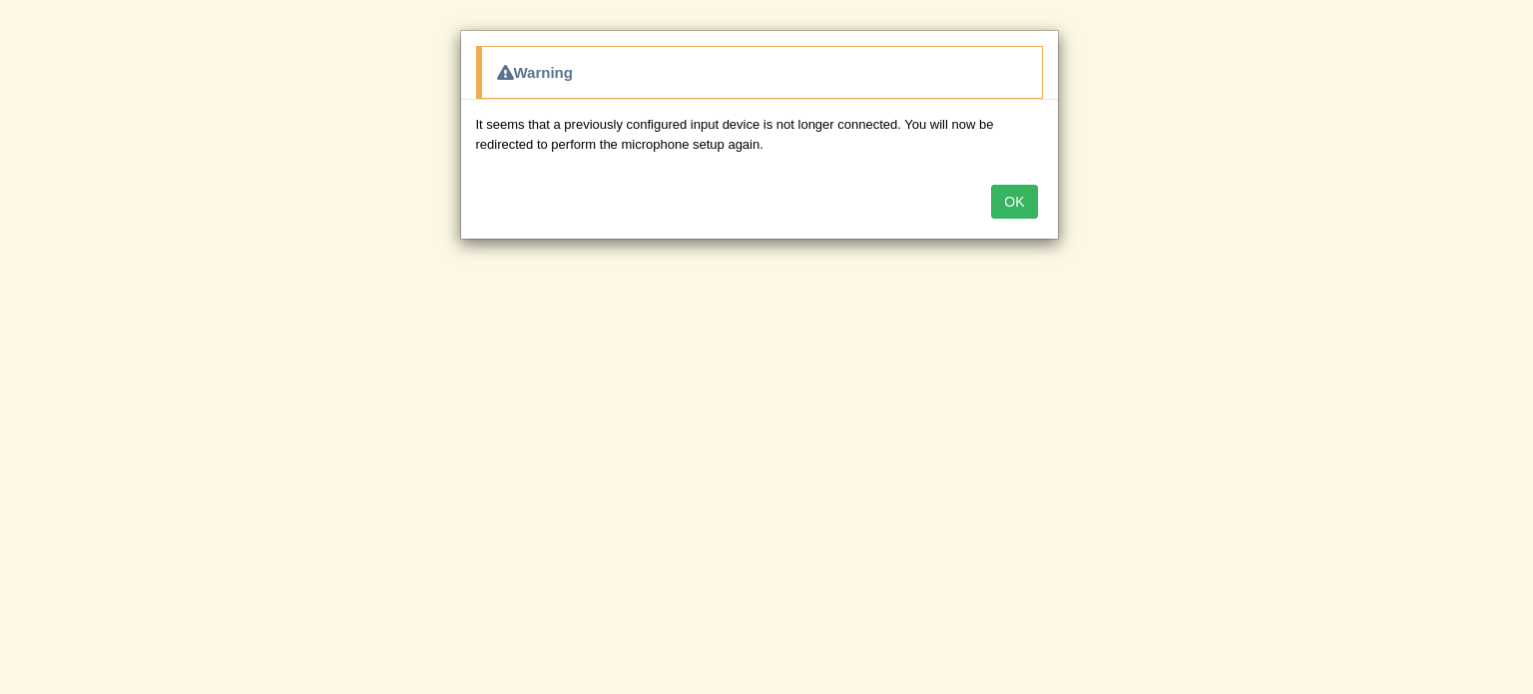
click at [1030, 199] on button "OK" at bounding box center [1014, 202] width 46 height 34
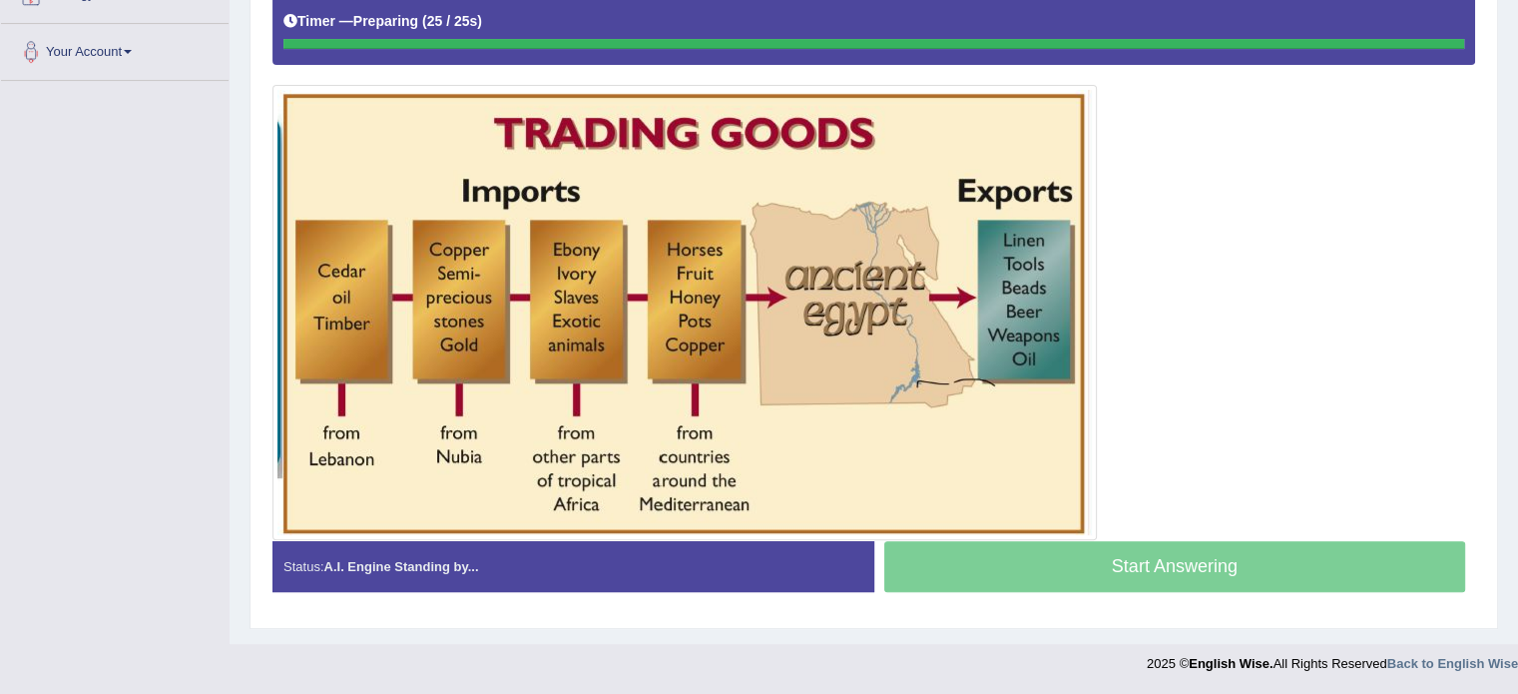
scroll to position [470, 0]
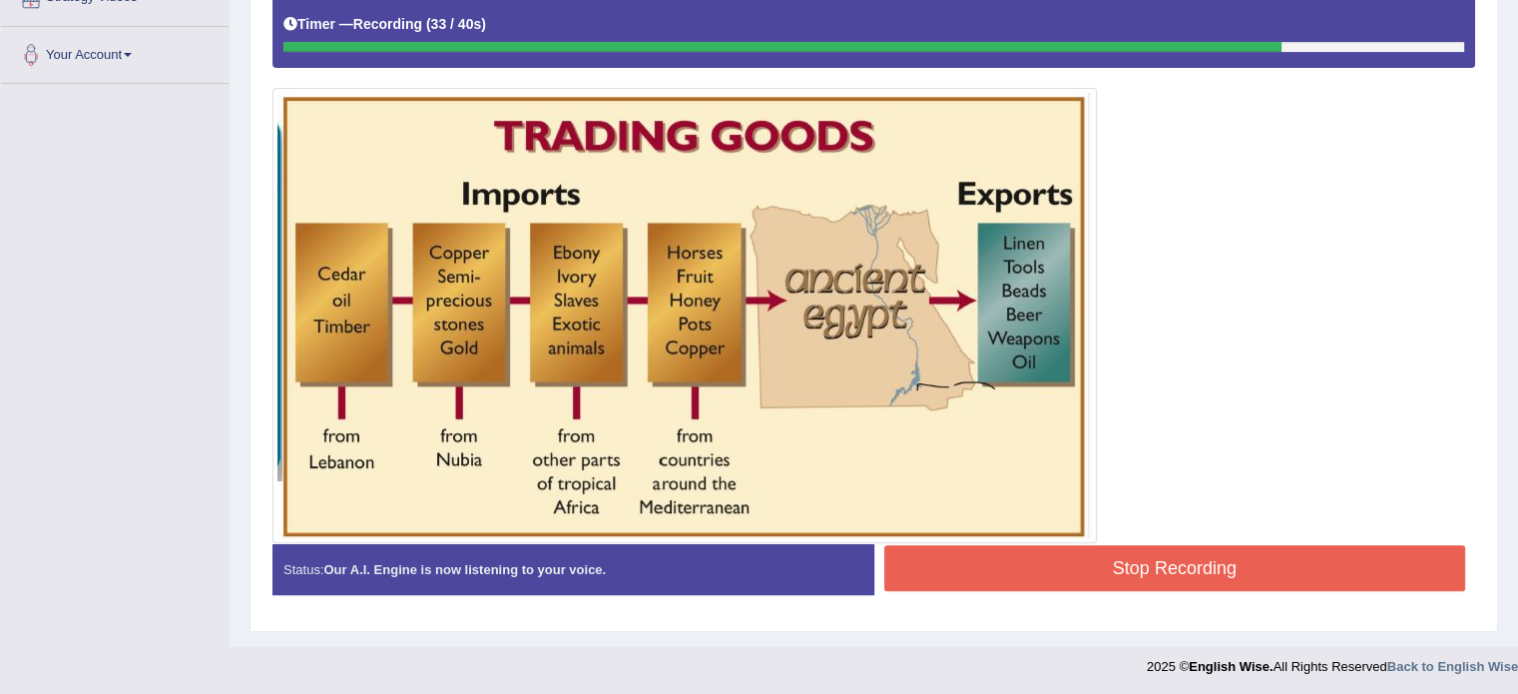
click at [1198, 558] on button "Stop Recording" at bounding box center [1175, 568] width 582 height 46
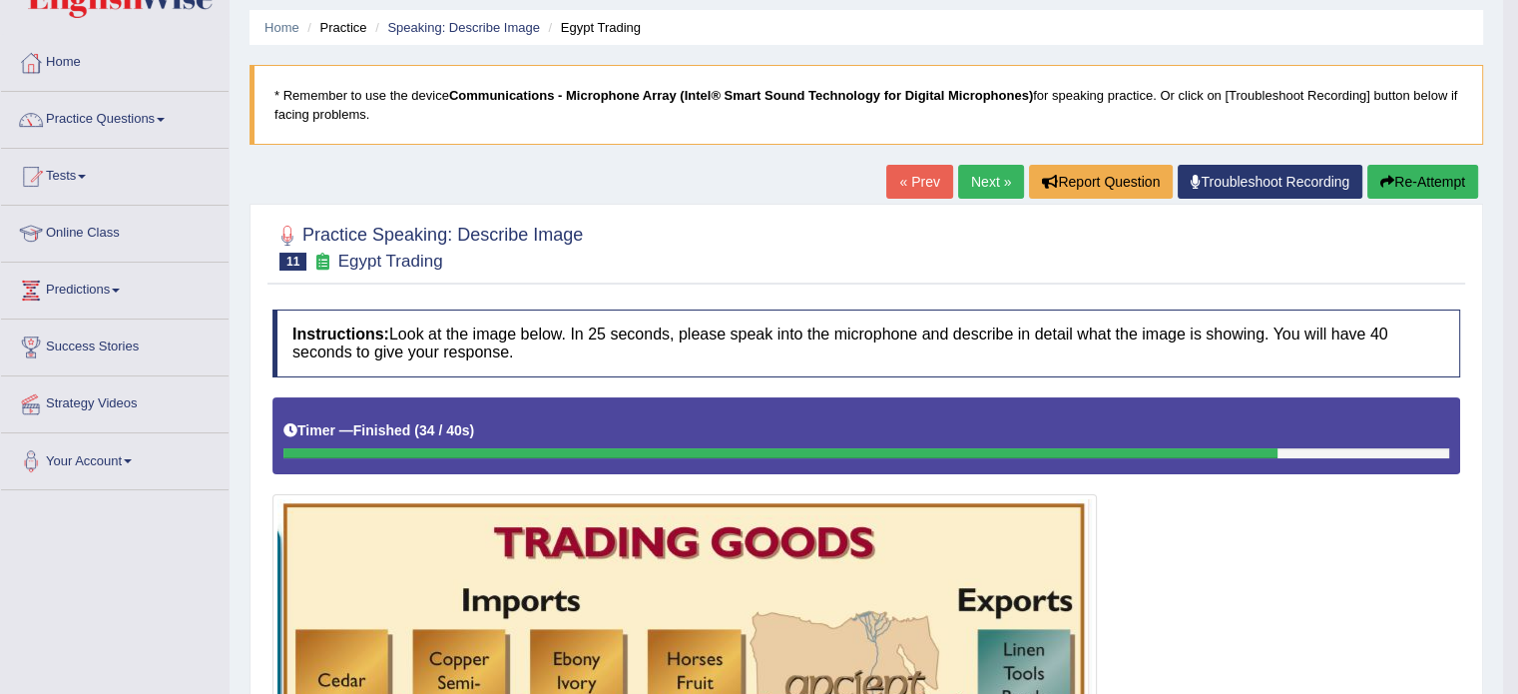
scroll to position [0, 0]
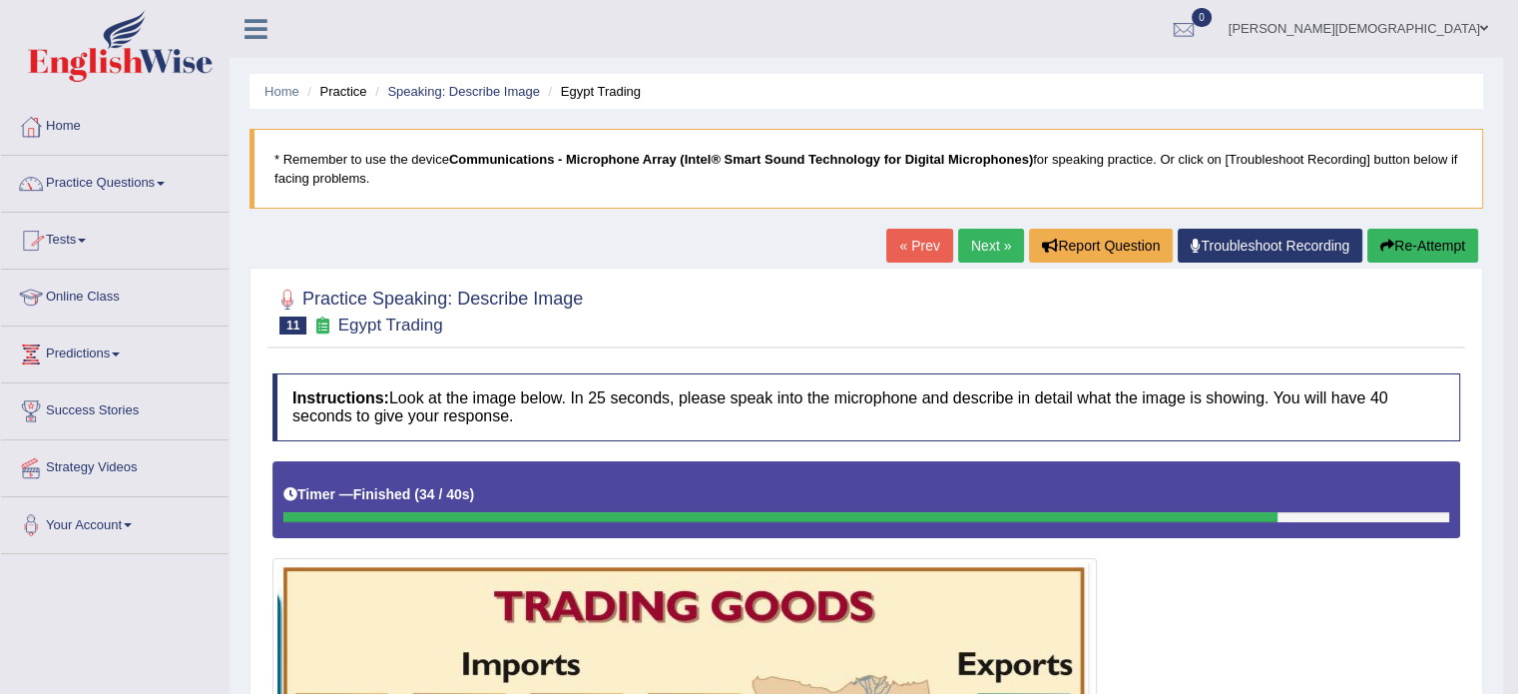
click at [165, 183] on span at bounding box center [161, 184] width 8 height 4
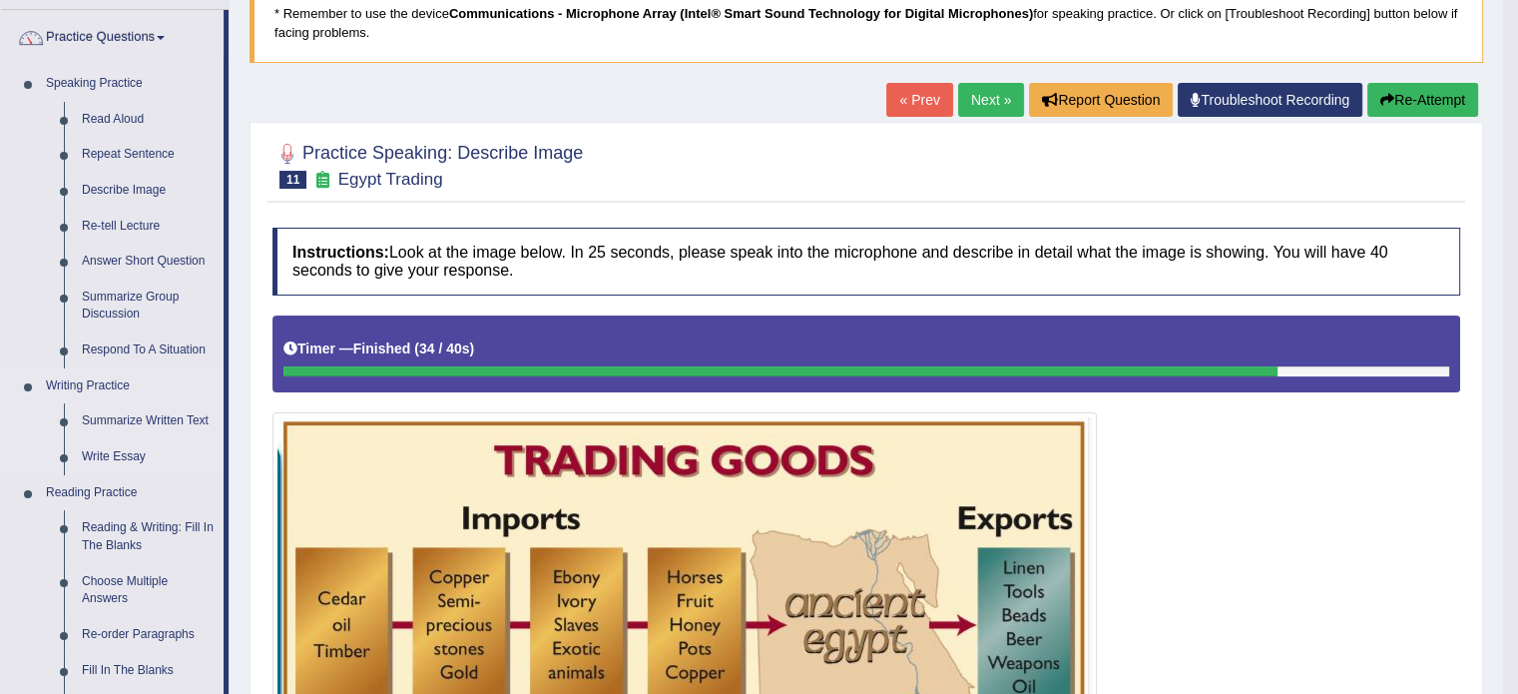
scroll to position [147, 0]
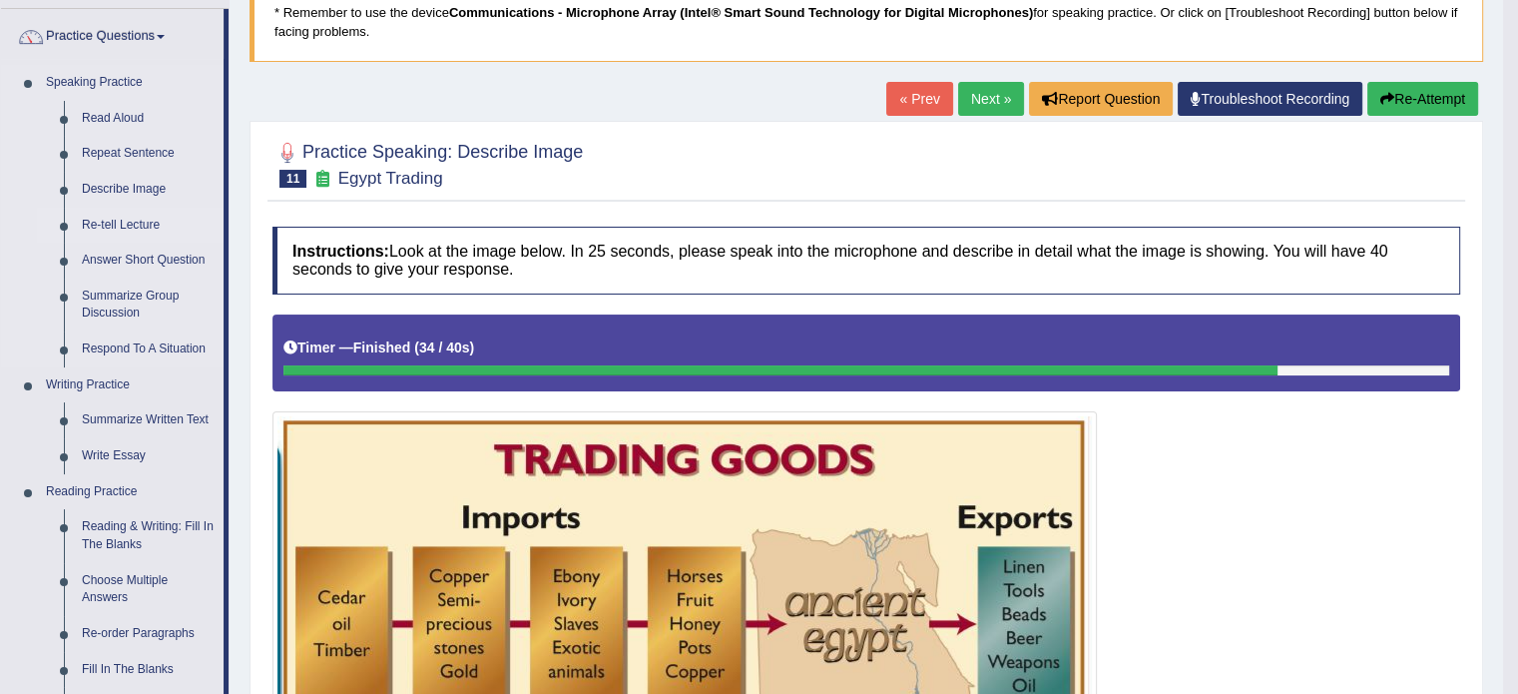
click at [150, 226] on link "Re-tell Lecture" at bounding box center [148, 226] width 151 height 36
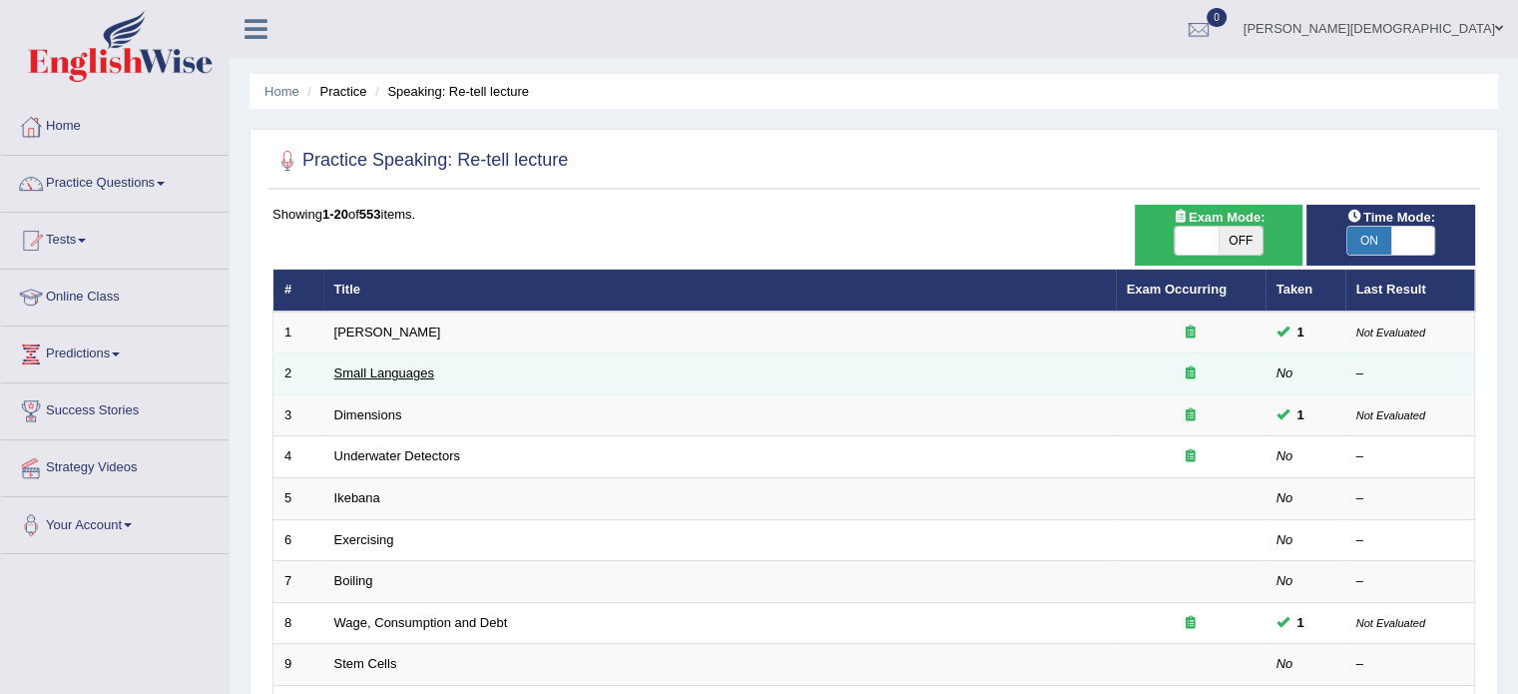
click at [401, 368] on link "Small Languages" at bounding box center [384, 372] width 100 height 15
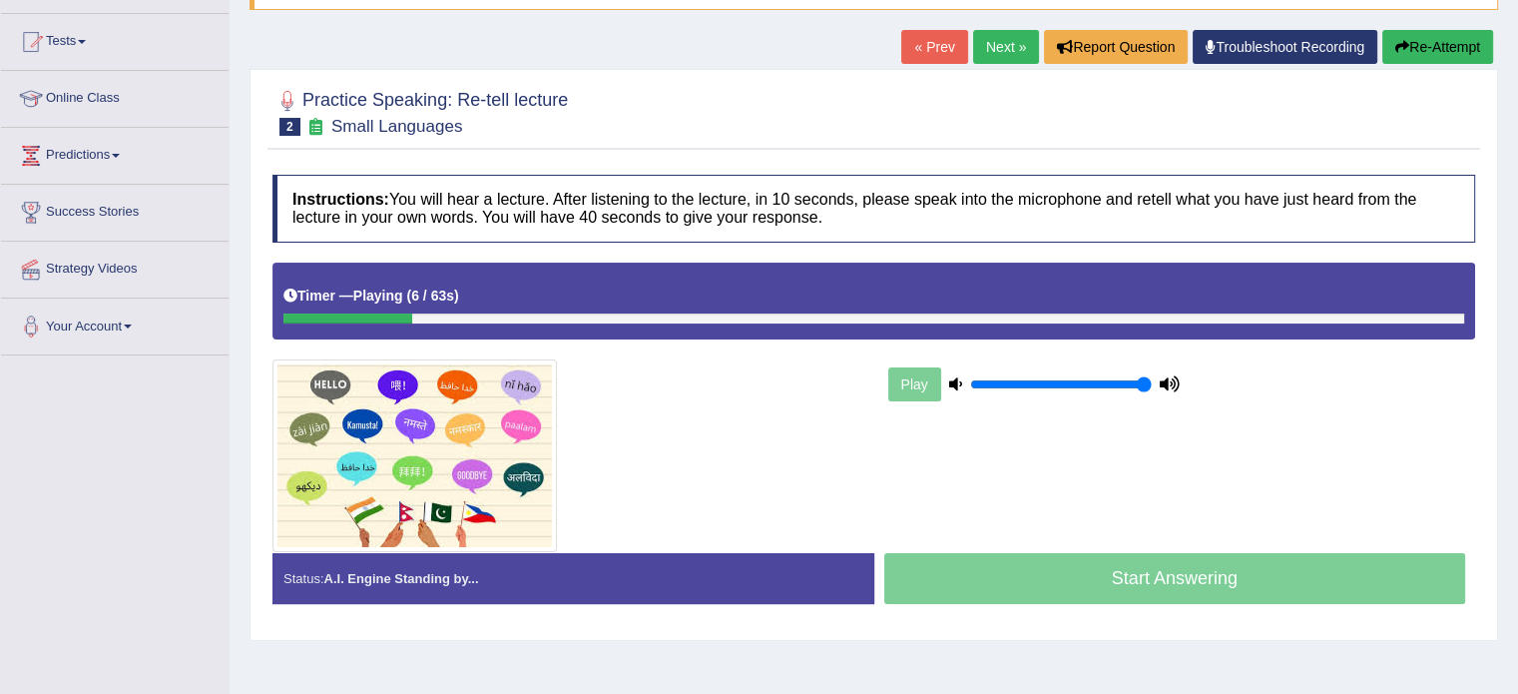
scroll to position [168, 0]
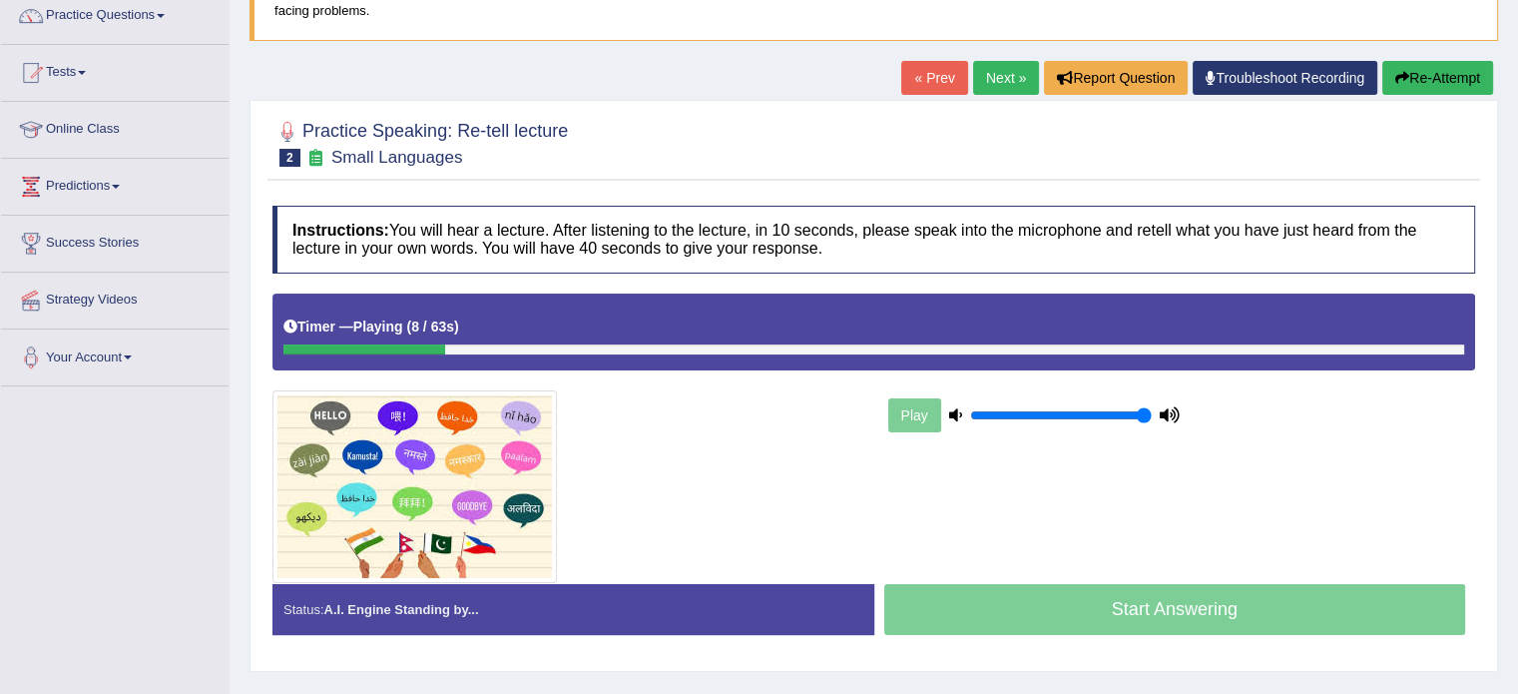
click at [1448, 82] on button "Re-Attempt" at bounding box center [1437, 78] width 111 height 34
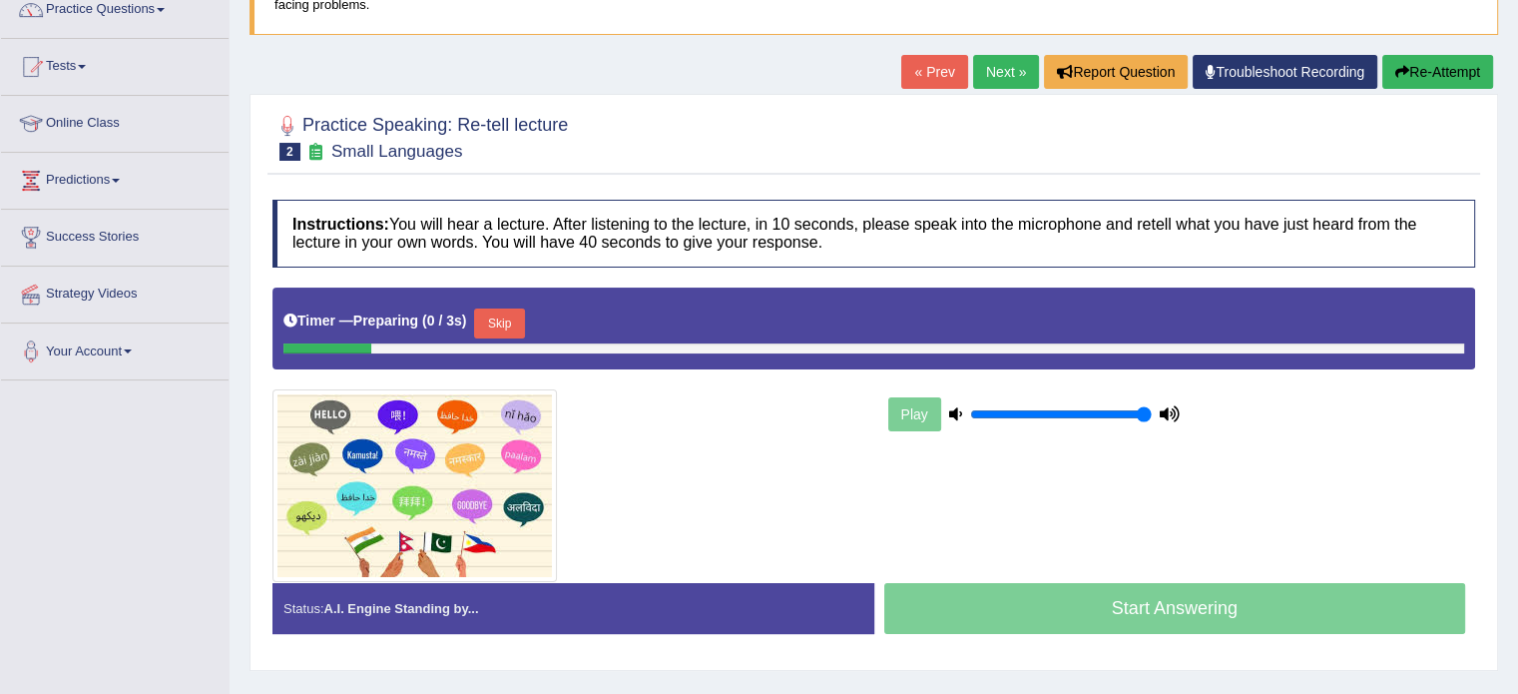
scroll to position [174, 0]
